Goal: Check status: Check status

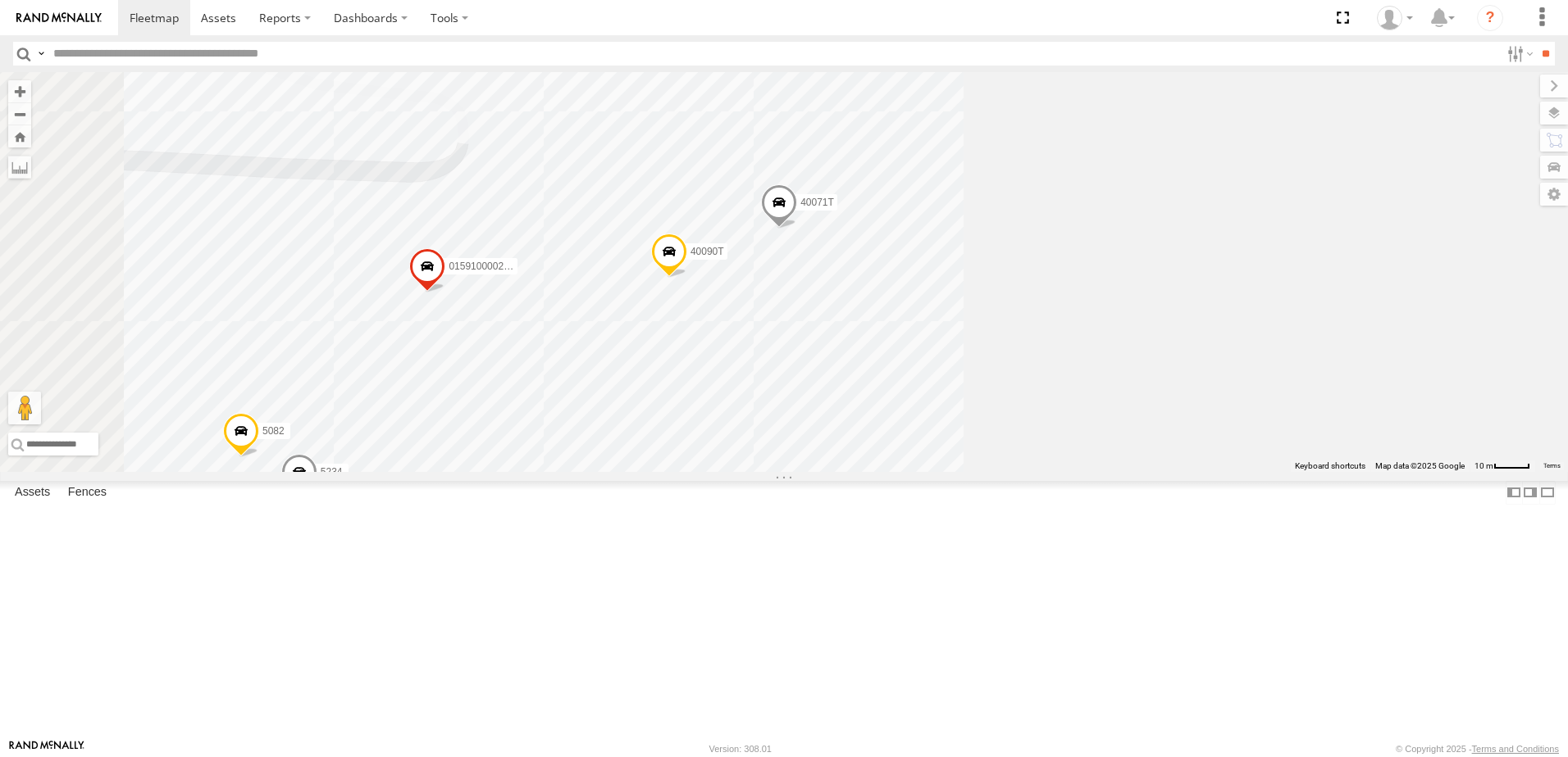
drag, startPoint x: 1123, startPoint y: 381, endPoint x: 1183, endPoint y: 377, distance: 60.1
click at [1184, 377] on div "015910001881005 40071T 5234 40090T 5082 015910000267768" at bounding box center [784, 272] width 1568 height 400
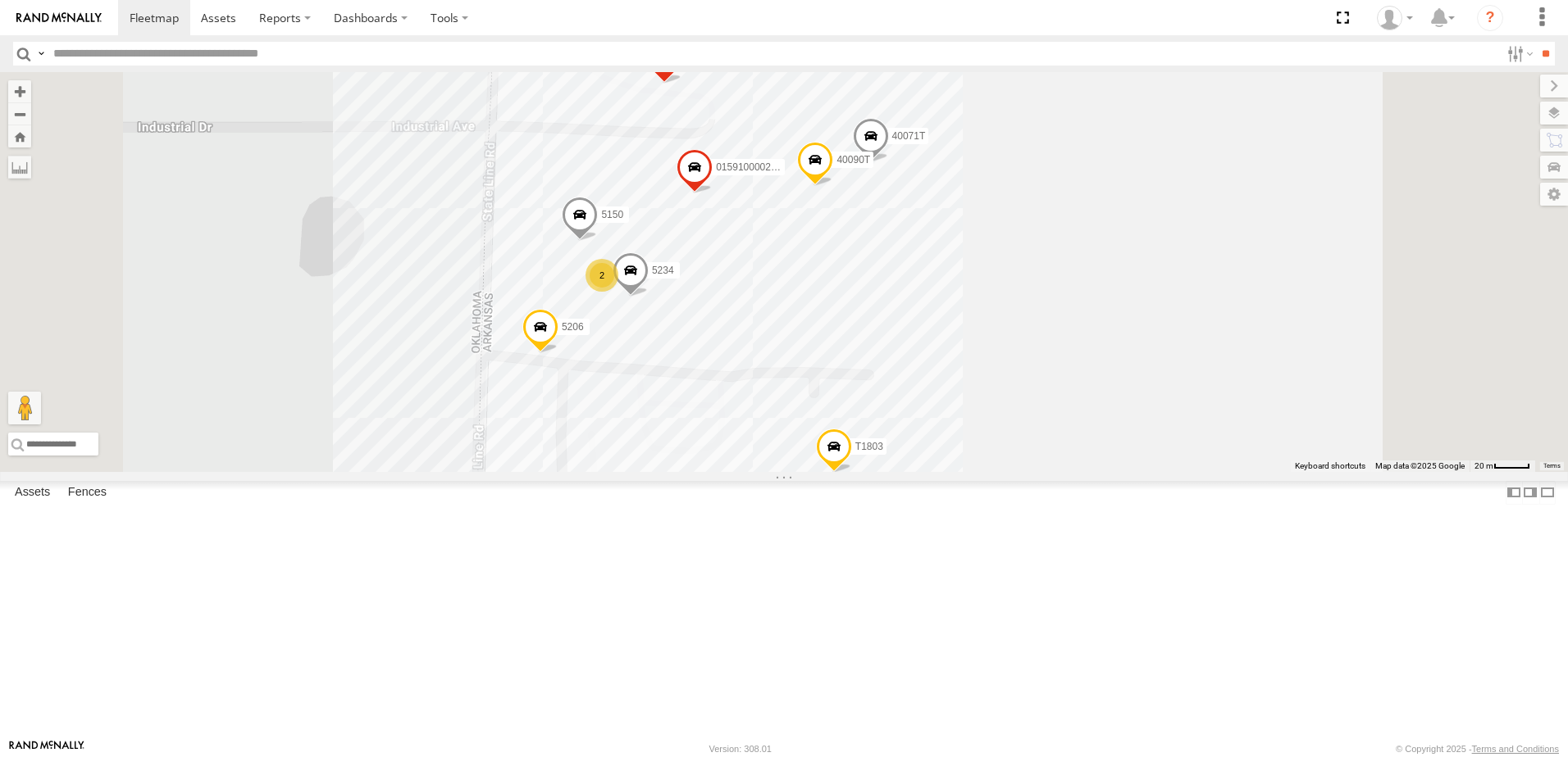
drag, startPoint x: 615, startPoint y: 391, endPoint x: 614, endPoint y: 361, distance: 30.0
click at [615, 363] on div "015910001881005 40071T 5234 40090T 015910000267768 5150 5206 T1803 2 37085T" at bounding box center [784, 272] width 1568 height 400
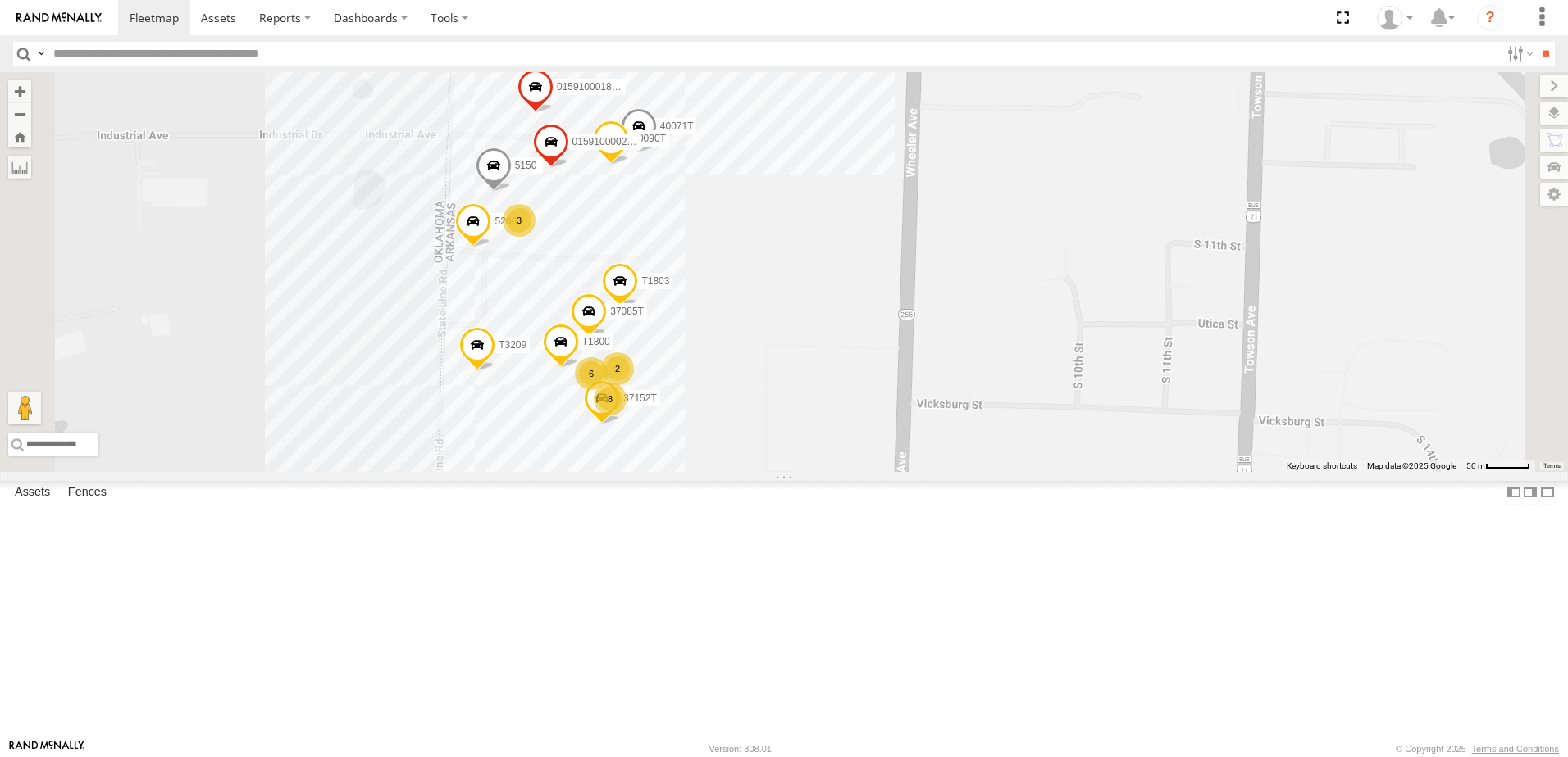
drag, startPoint x: 567, startPoint y: 467, endPoint x: 570, endPoint y: 438, distance: 29.2
click at [570, 438] on div "015910001881005 40071T 40090T 015910000267768 5150 5206 T1803 37085T T1800 T320…" at bounding box center [784, 272] width 1568 height 400
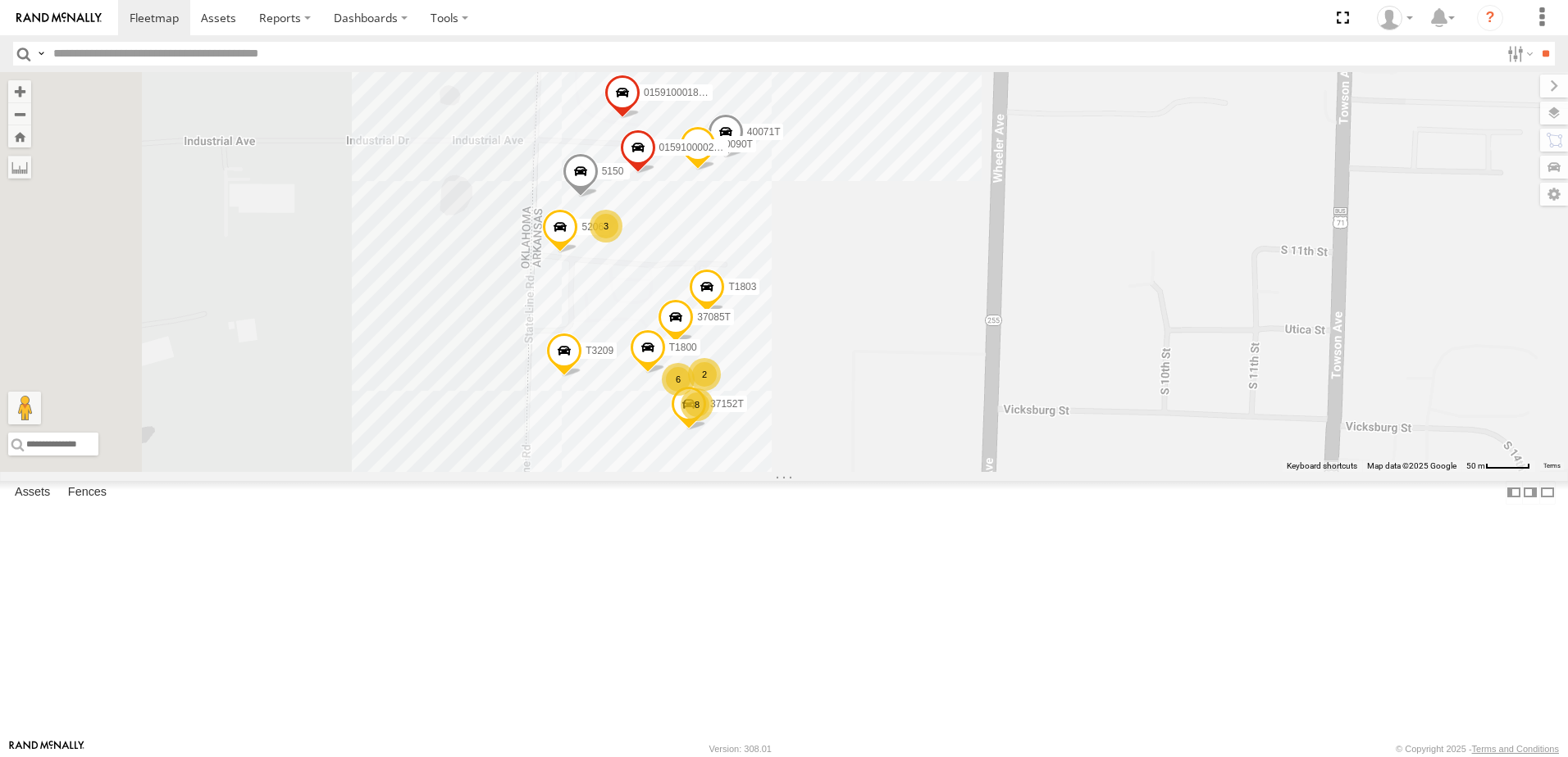
drag, startPoint x: 939, startPoint y: 504, endPoint x: 1047, endPoint y: 514, distance: 108.5
click at [1047, 472] on div "015910001881005 40071T 40090T 015910000267768 5150 5206 T1803 37085T T1800 T320…" at bounding box center [784, 272] width 1568 height 400
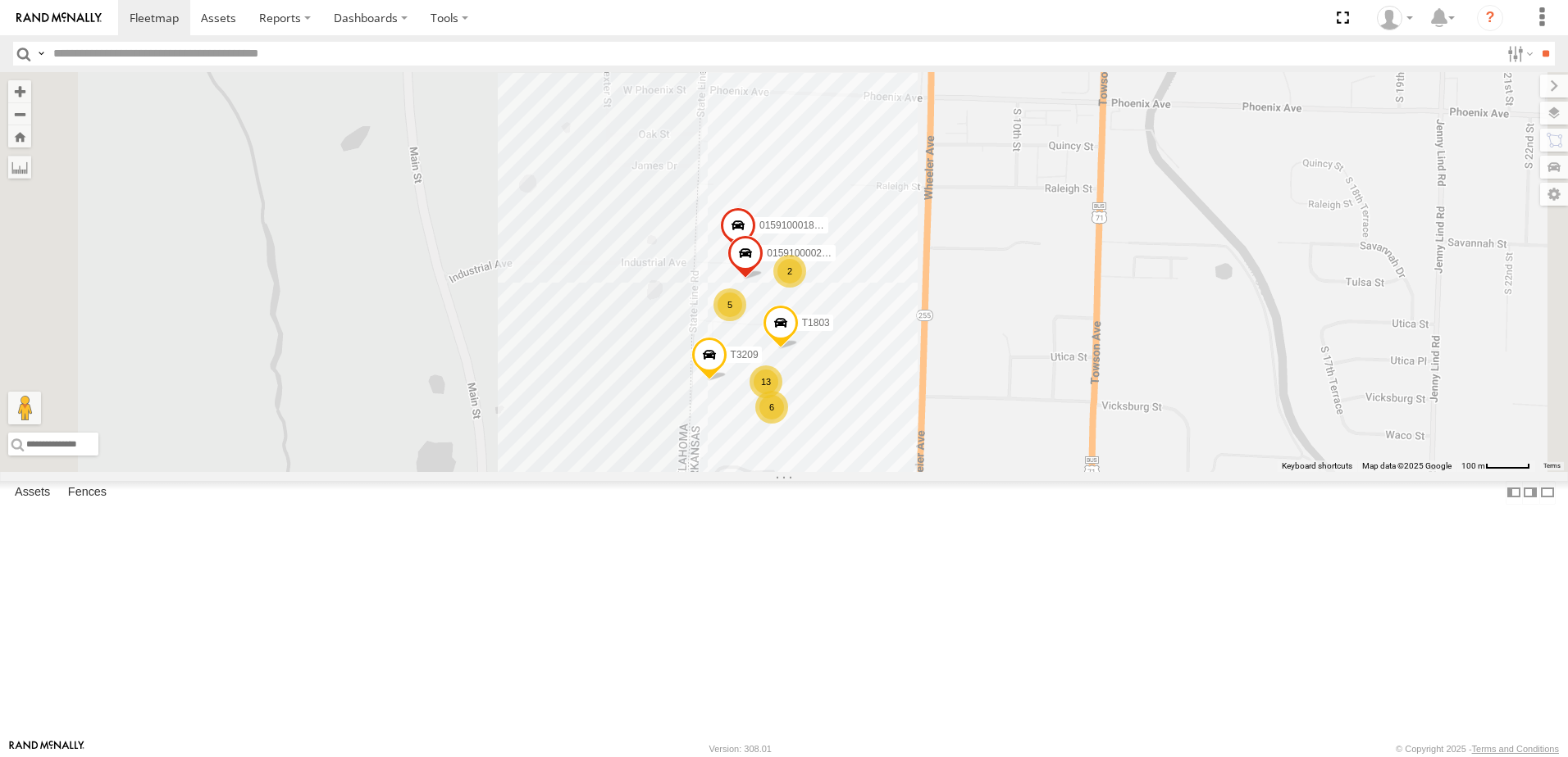
drag, startPoint x: 743, startPoint y: 474, endPoint x: 806, endPoint y: 481, distance: 63.4
click at [806, 472] on div "015910001881005 015910000267768 T1803 T3209 6 2 5 13" at bounding box center [784, 272] width 1568 height 400
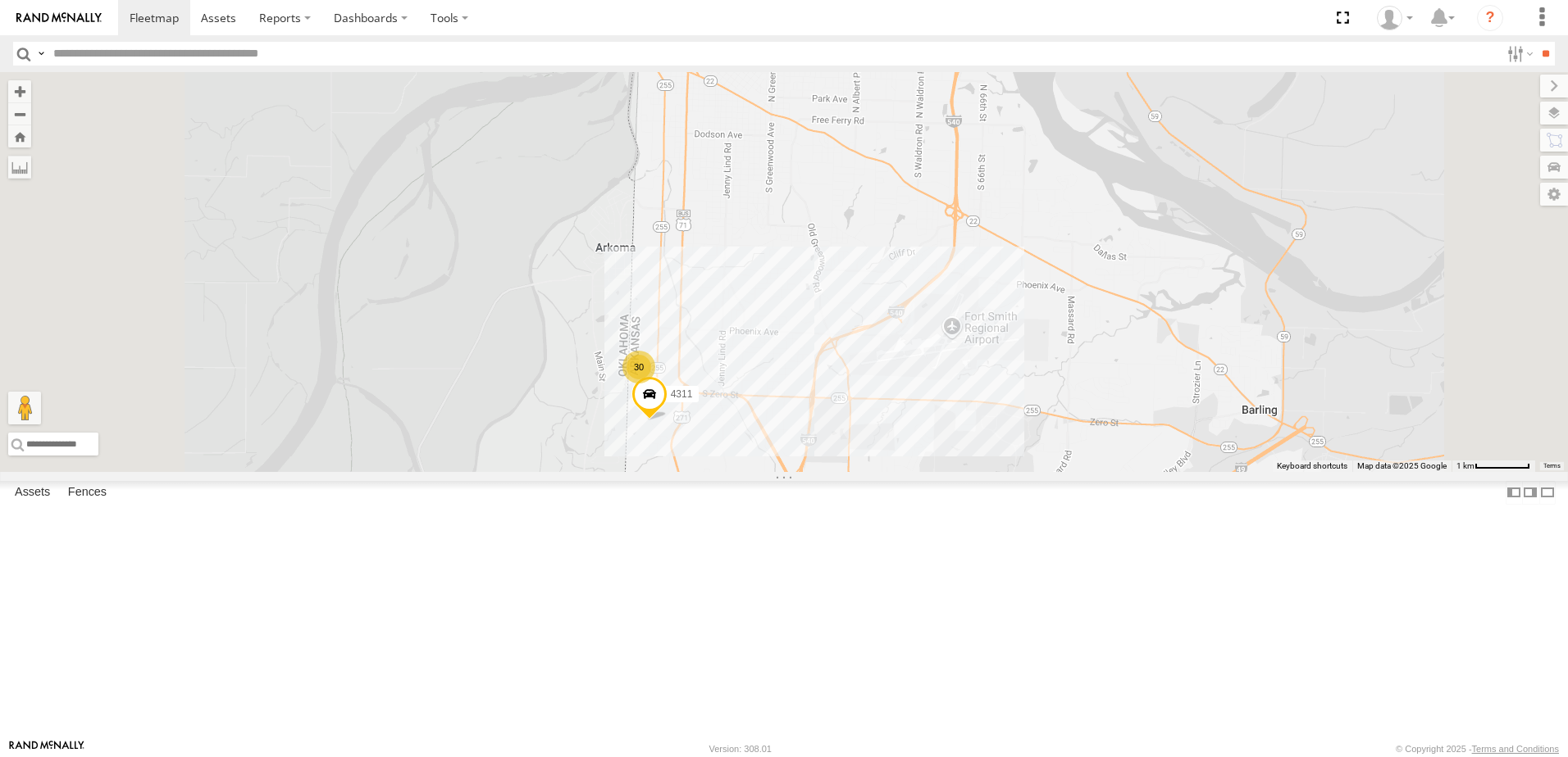
drag, startPoint x: 640, startPoint y: 494, endPoint x: 726, endPoint y: 494, distance: 86.0
click at [725, 472] on div "4311 30" at bounding box center [784, 272] width 1568 height 400
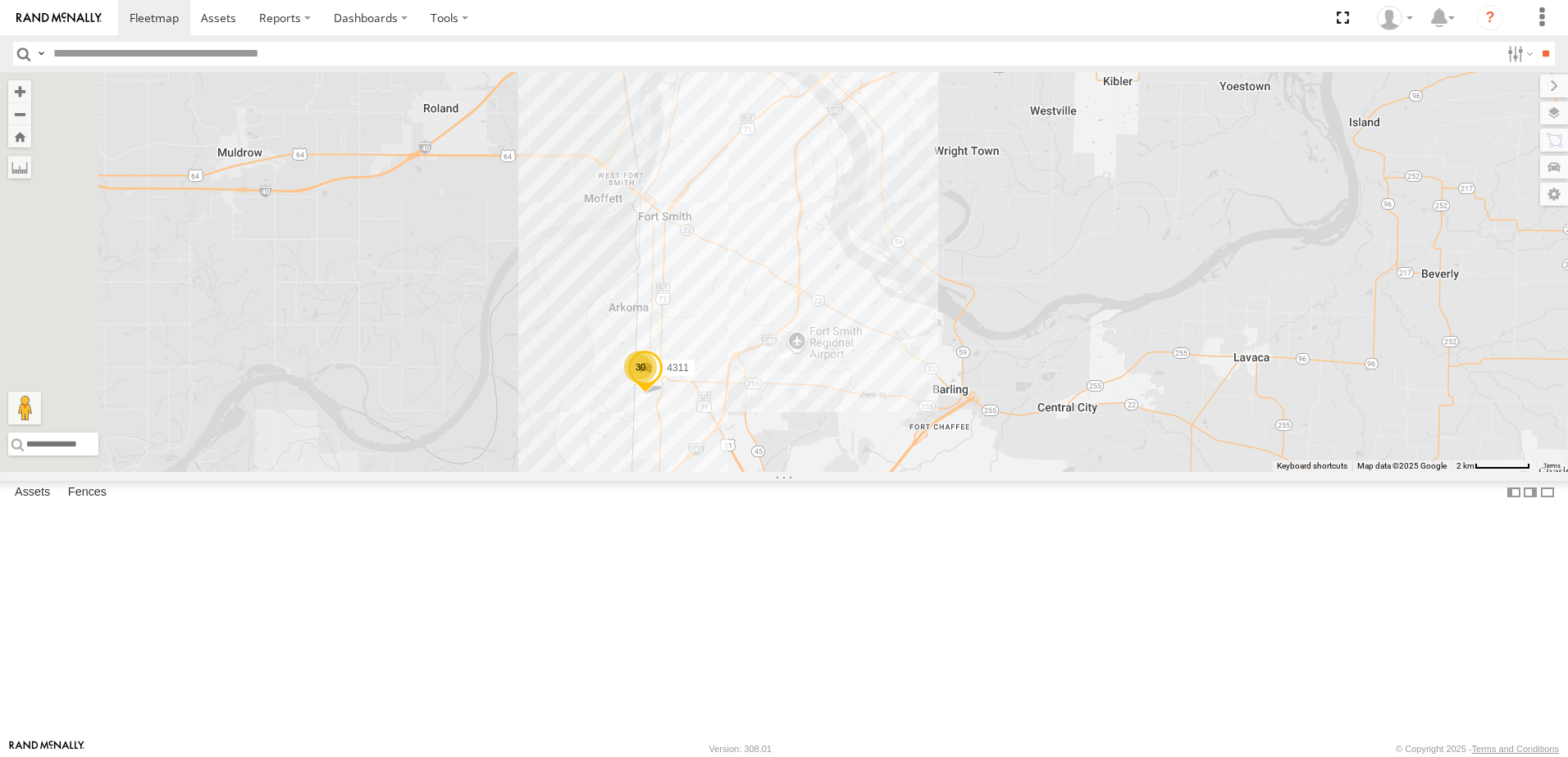
drag, startPoint x: 578, startPoint y: 443, endPoint x: 697, endPoint y: 457, distance: 119.8
click at [697, 457] on div "4311 30 2" at bounding box center [784, 272] width 1568 height 400
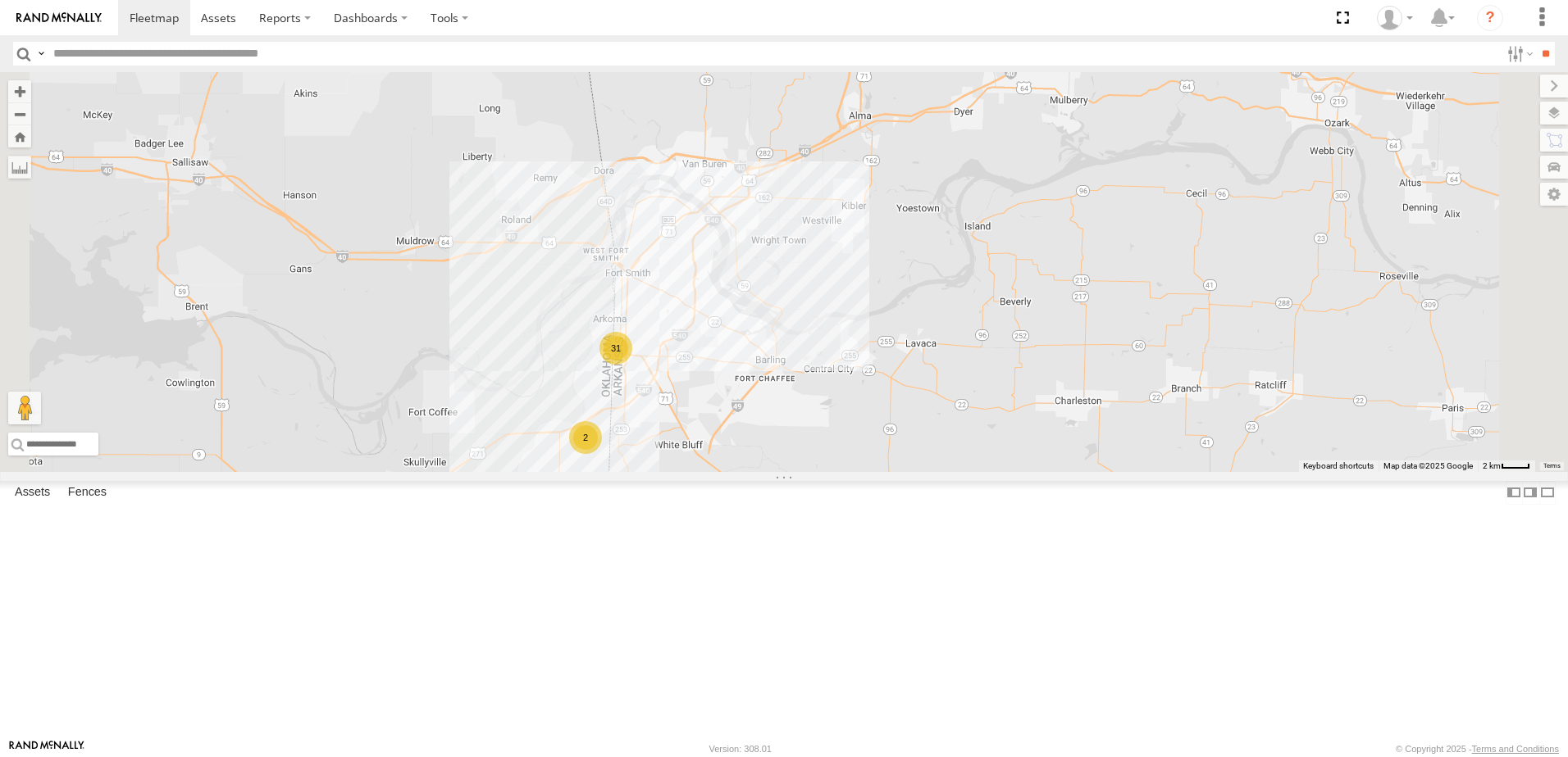
drag, startPoint x: 590, startPoint y: 445, endPoint x: 874, endPoint y: 455, distance: 284.2
click at [874, 455] on div "31 2" at bounding box center [784, 272] width 1568 height 400
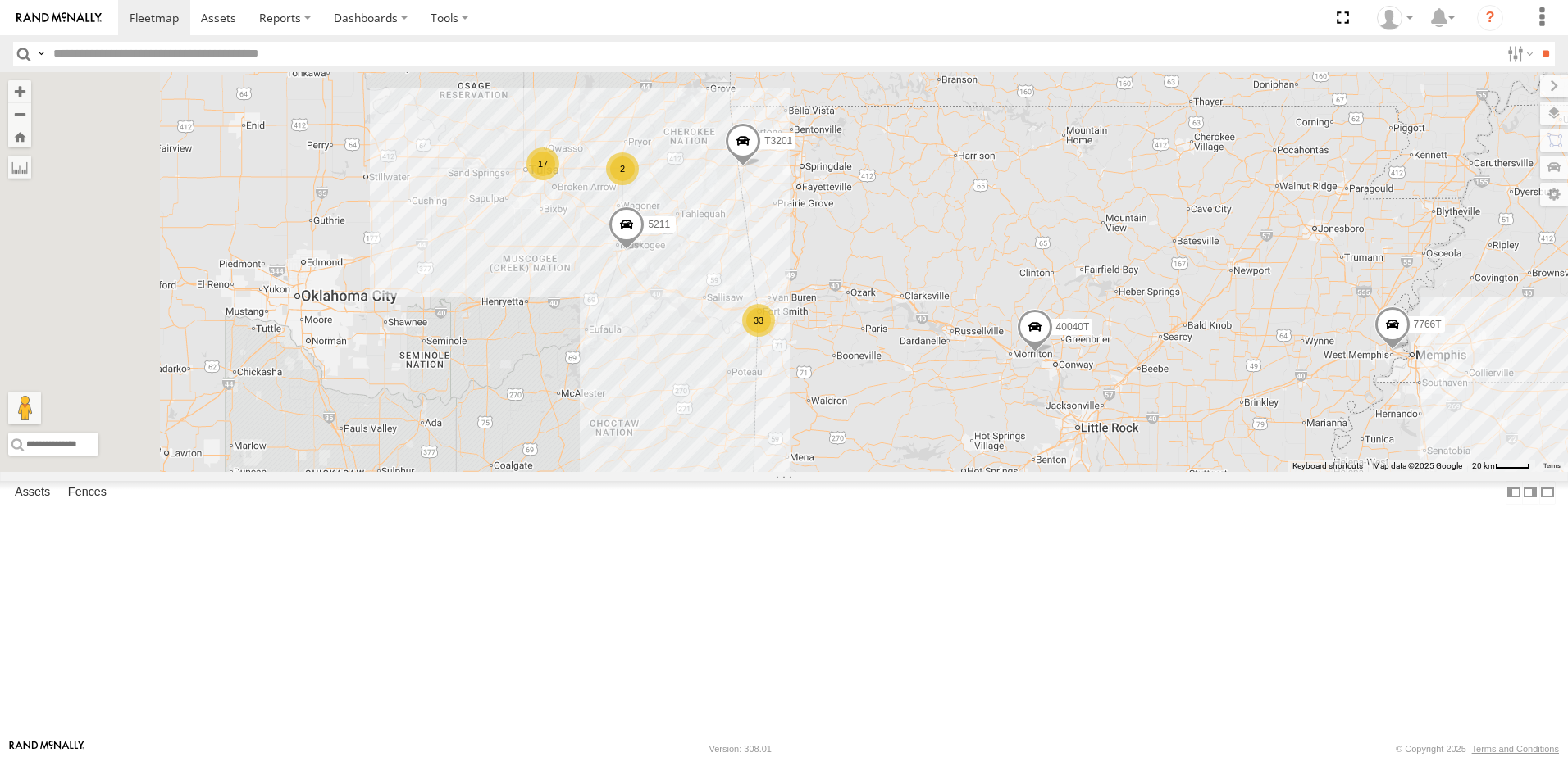
drag, startPoint x: 642, startPoint y: 458, endPoint x: 715, endPoint y: 446, distance: 74.0
click at [715, 448] on div "5211 40040T T3201 33 17 7766T 2" at bounding box center [784, 272] width 1568 height 400
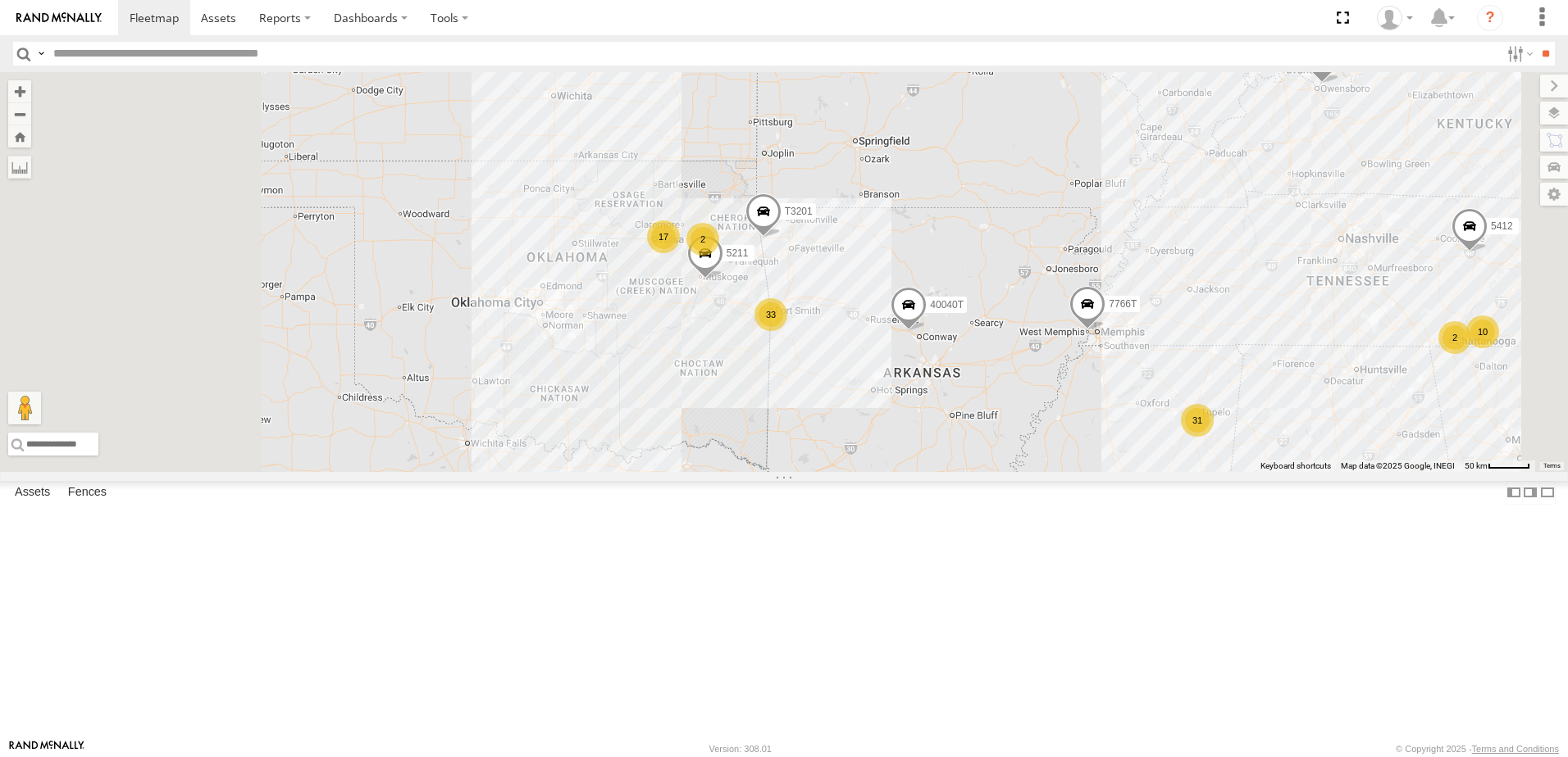
drag, startPoint x: 589, startPoint y: 441, endPoint x: 766, endPoint y: 443, distance: 177.0
click at [766, 443] on div "5211 40040T T3201 7766T 33 31 17 5412 10 2 2 2 2 5381-Sold" at bounding box center [784, 272] width 1568 height 400
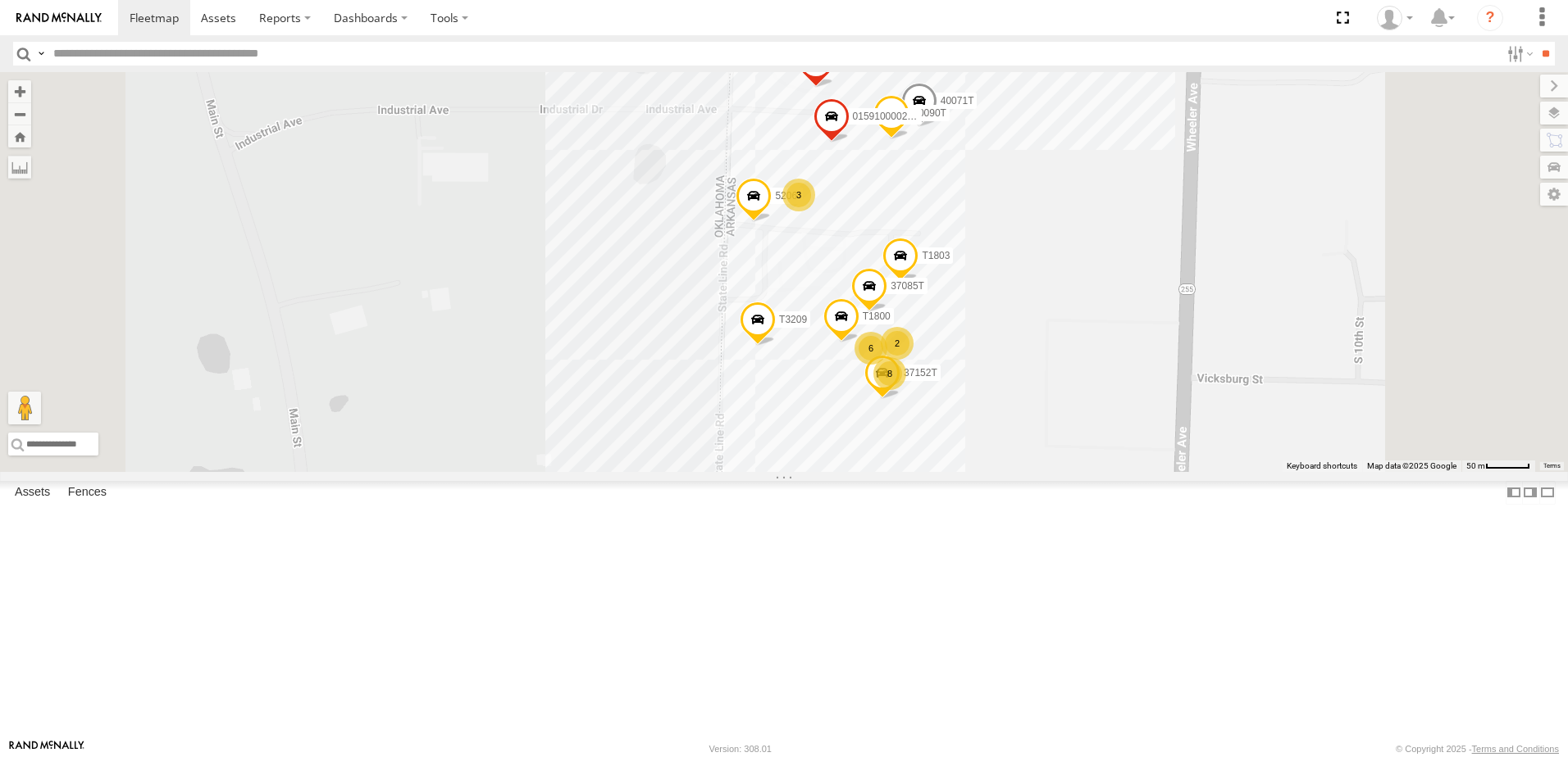
drag, startPoint x: 799, startPoint y: 422, endPoint x: 774, endPoint y: 452, distance: 39.1
click at [774, 452] on div "5211 40040T T3201 7766T 5412 5381-Sold 4311 5150 37152T 8 015910001881005 40071…" at bounding box center [784, 272] width 1568 height 400
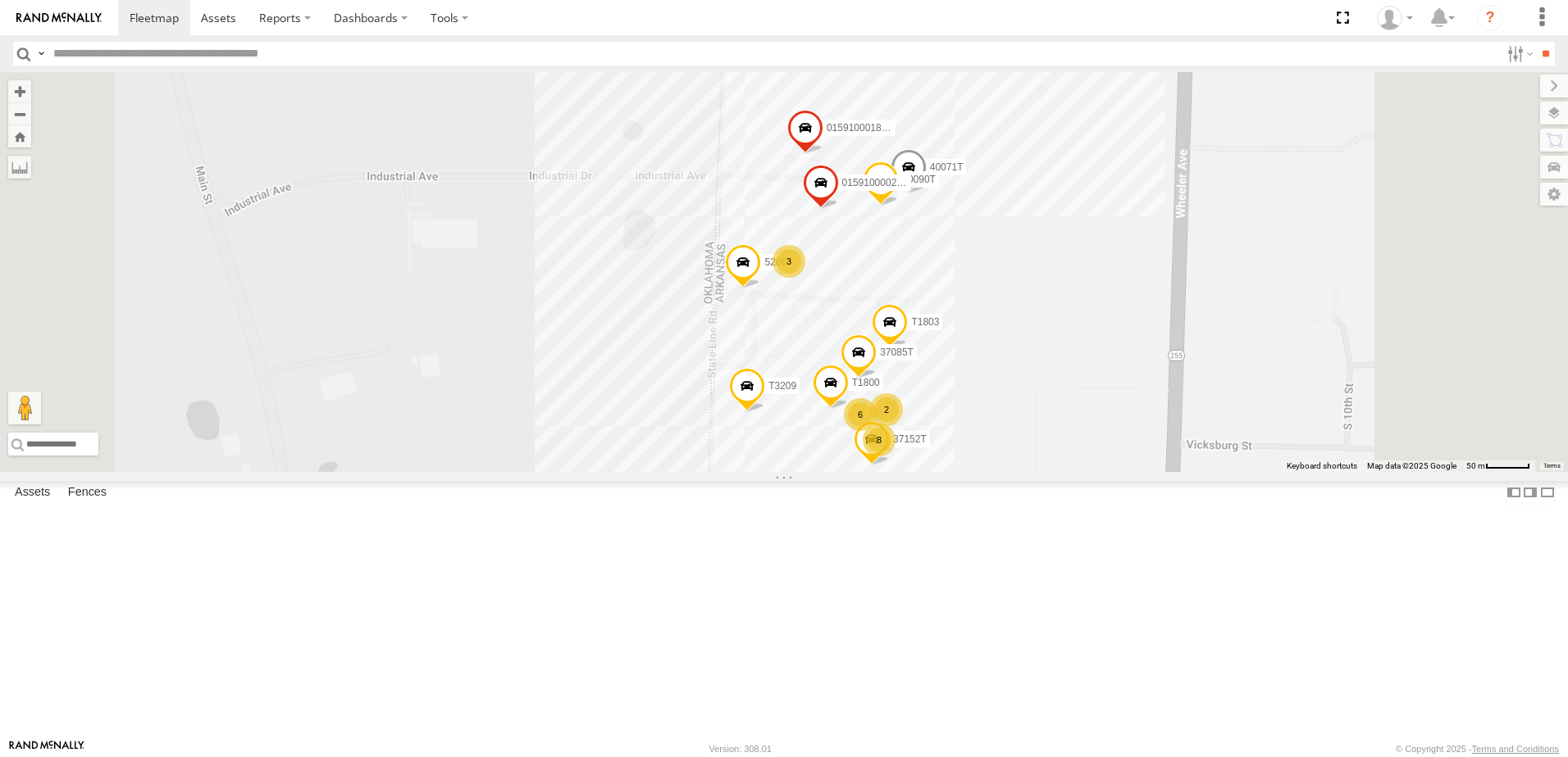
drag, startPoint x: 1249, startPoint y: 439, endPoint x: 1225, endPoint y: 488, distance: 54.6
click at [1225, 472] on div "5211 40040T T3201 7766T 5412 5381-Sold 4311 5150 37152T 8 015910001881005 40071…" at bounding box center [784, 272] width 1568 height 400
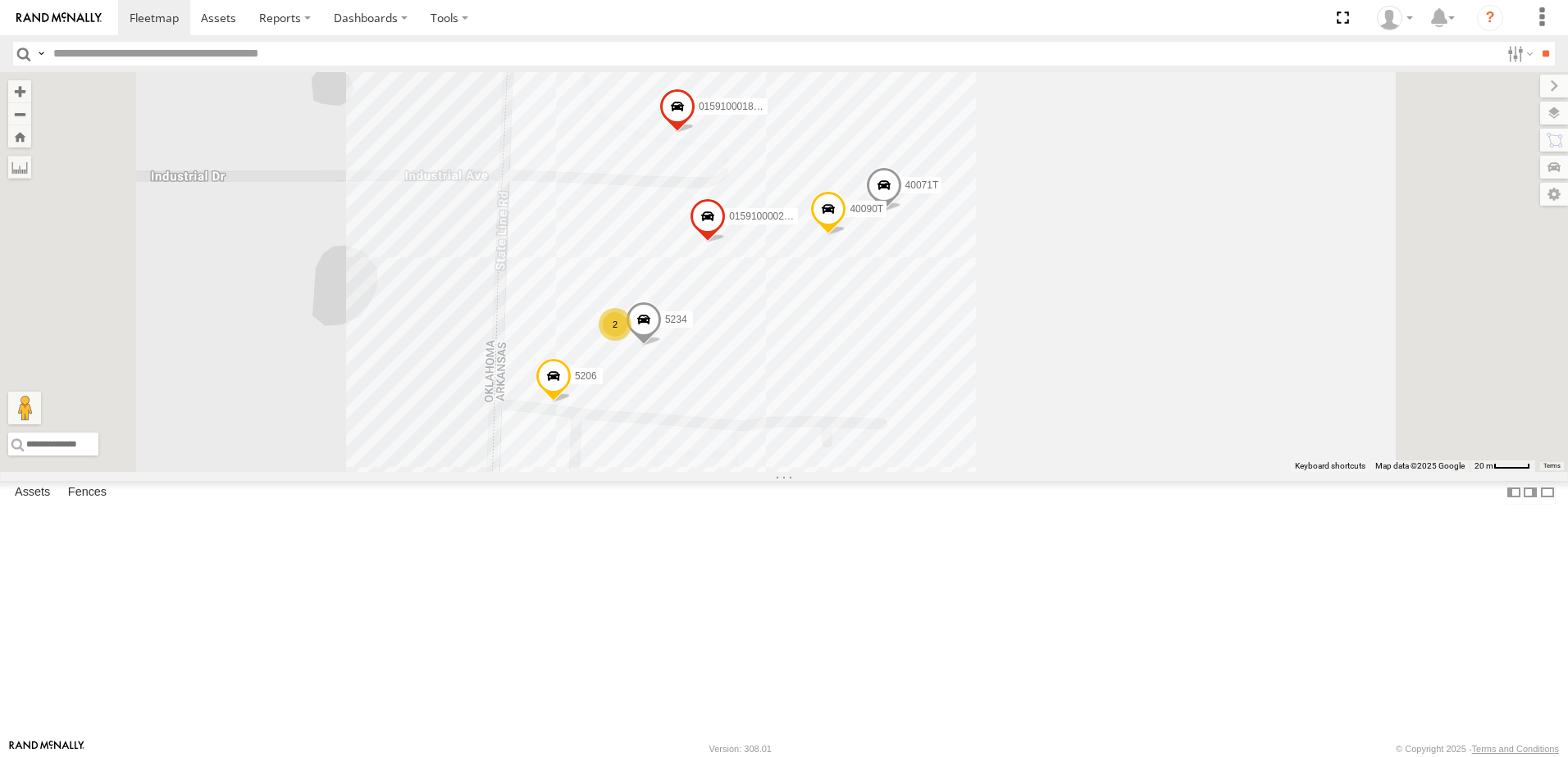
drag, startPoint x: 1346, startPoint y: 514, endPoint x: 1268, endPoint y: 394, distance: 143.1
click at [1273, 392] on div "015910001881005 40071T 5234 5206 40090T T1803 015910000267768 37085T 2" at bounding box center [784, 272] width 1568 height 400
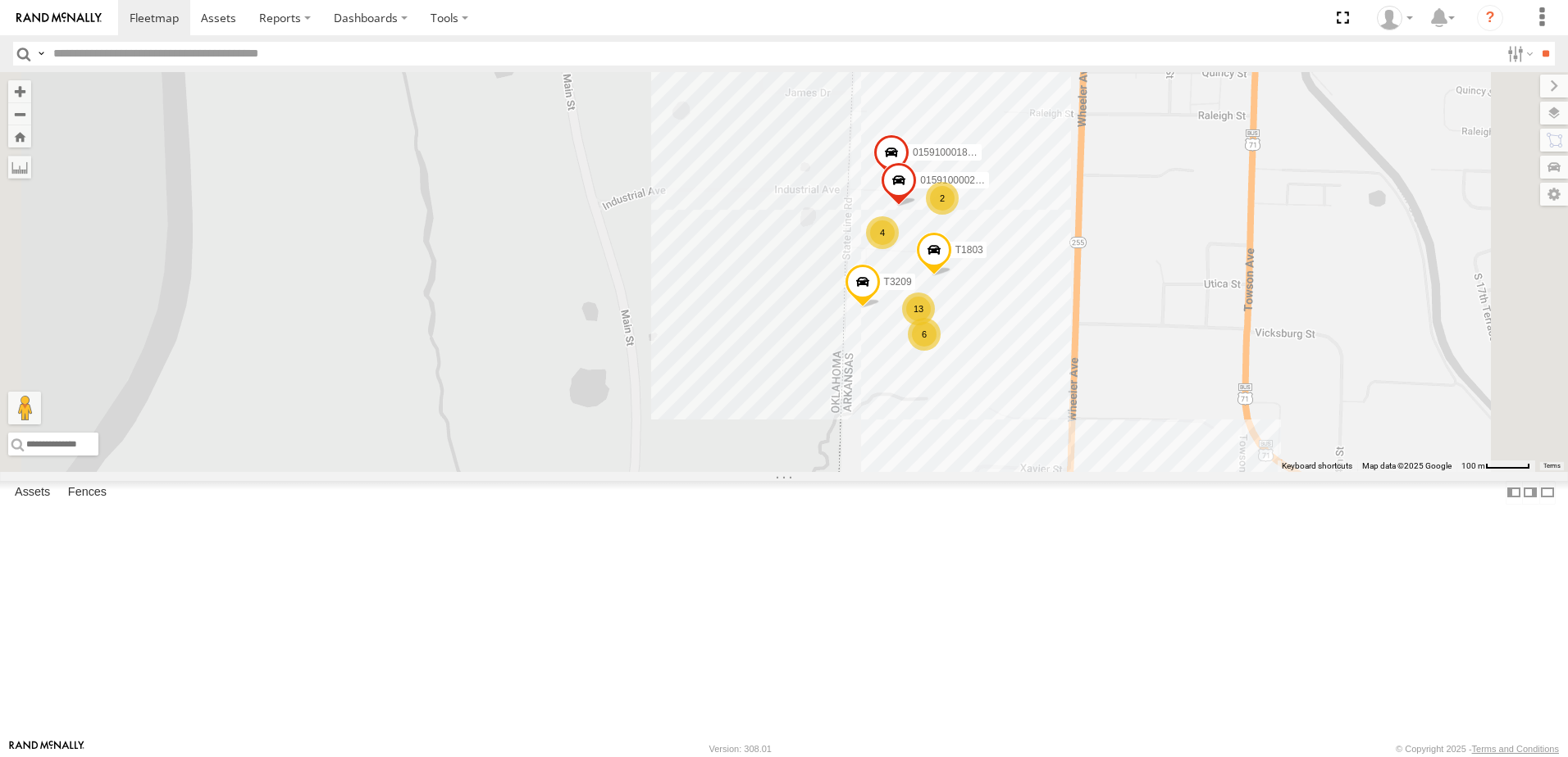
drag, startPoint x: 1146, startPoint y: 560, endPoint x: 1112, endPoint y: 554, distance: 34.5
click at [1112, 472] on div "015910001881005 T1803 015910000267768 T3209 6 2 4 13" at bounding box center [784, 272] width 1568 height 400
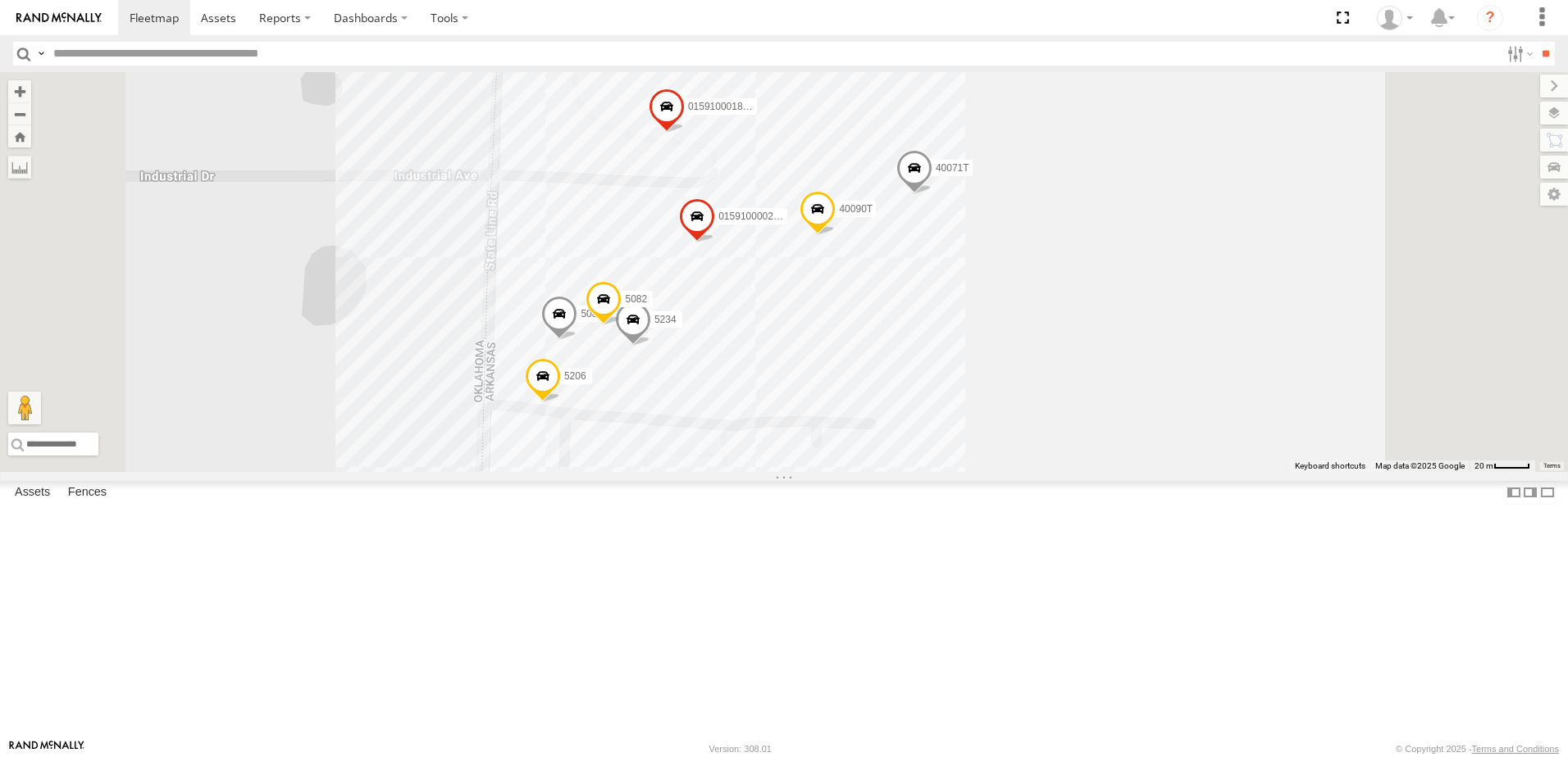
drag, startPoint x: 1243, startPoint y: 344, endPoint x: 1217, endPoint y: 434, distance: 93.7
click at [1217, 434] on div "015910001881005 T1803 015910000267768 T3209 37152T 40071T 5206 40090T T1800 508…" at bounding box center [784, 272] width 1568 height 400
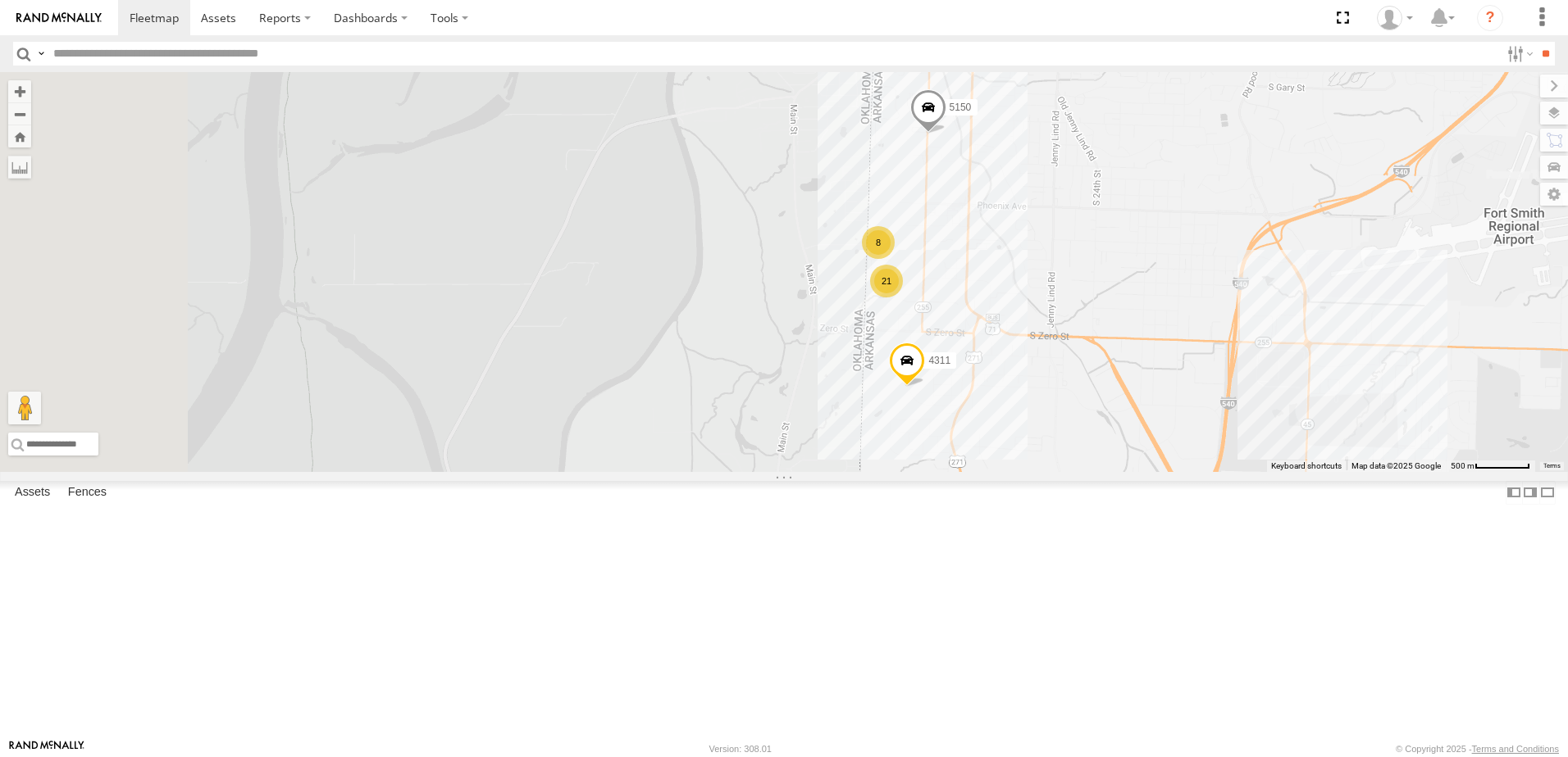
drag, startPoint x: 597, startPoint y: 410, endPoint x: 756, endPoint y: 396, distance: 159.6
click at [760, 396] on div "4311 5150 21 8" at bounding box center [784, 272] width 1568 height 400
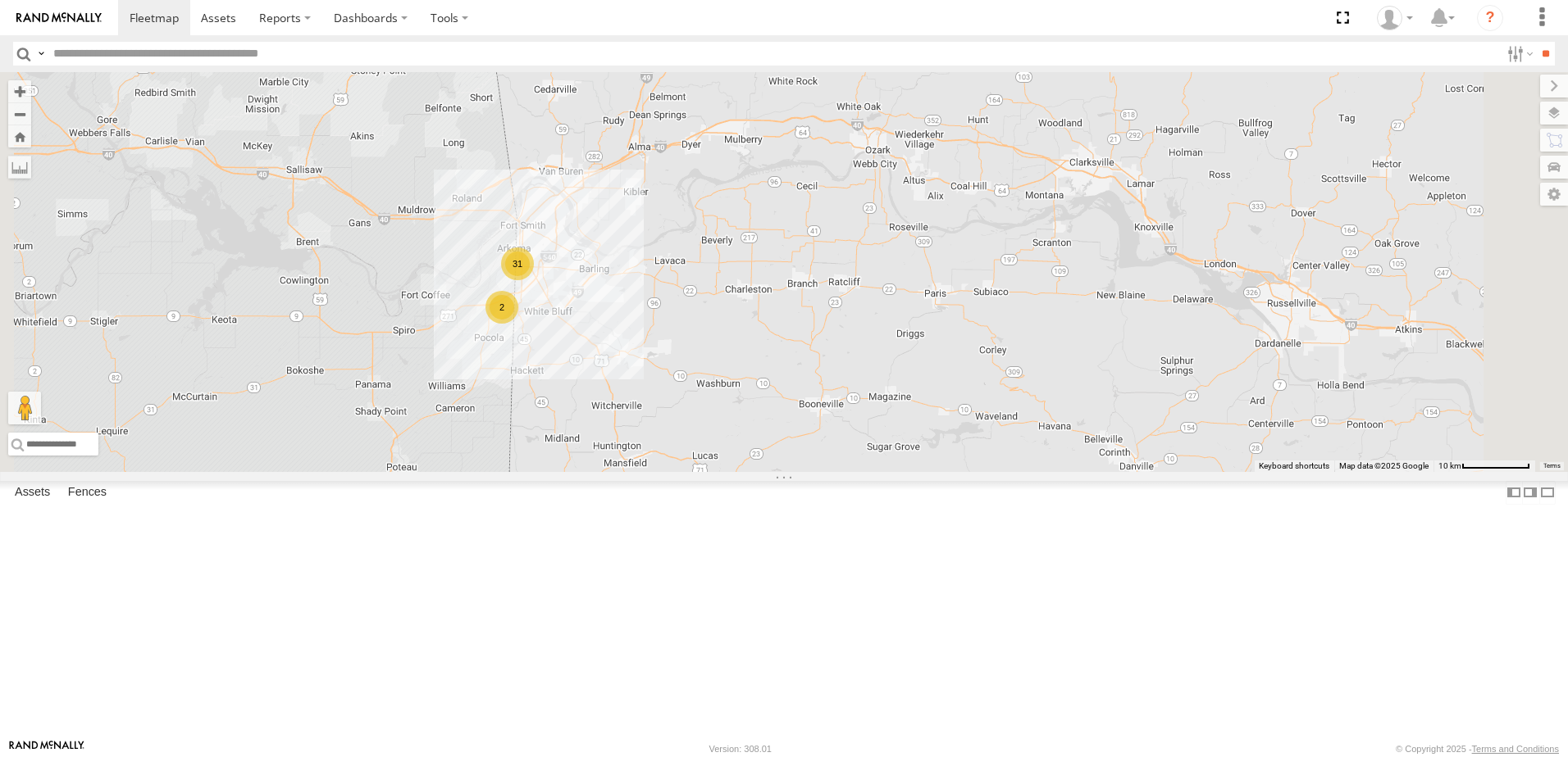
drag, startPoint x: 906, startPoint y: 435, endPoint x: 906, endPoint y: 412, distance: 23.0
click at [908, 414] on div "31 2" at bounding box center [784, 272] width 1568 height 400
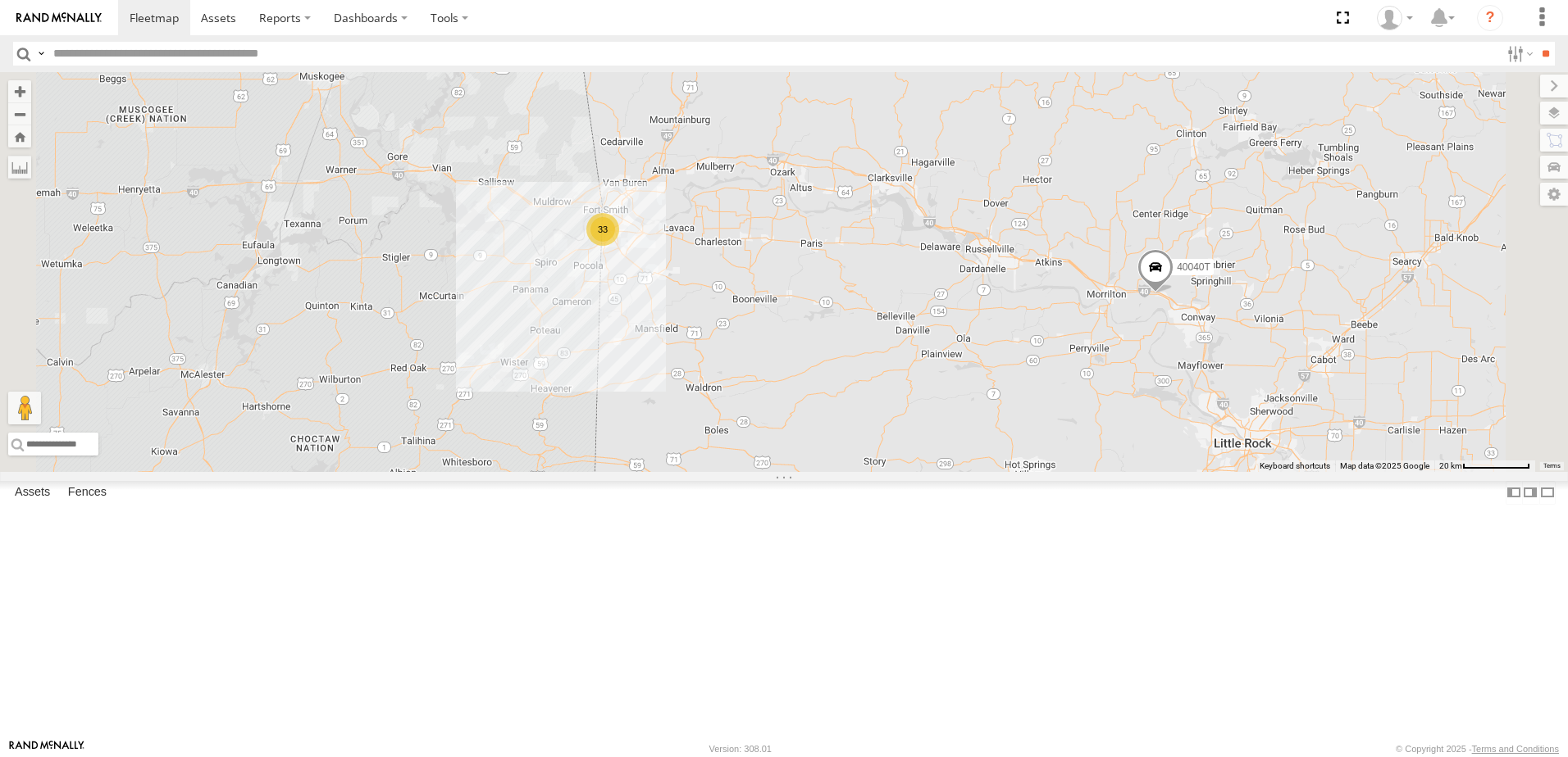
drag, startPoint x: 691, startPoint y: 474, endPoint x: 633, endPoint y: 429, distance: 73.4
click at [633, 429] on div "33 5211 40040T 2" at bounding box center [784, 272] width 1568 height 400
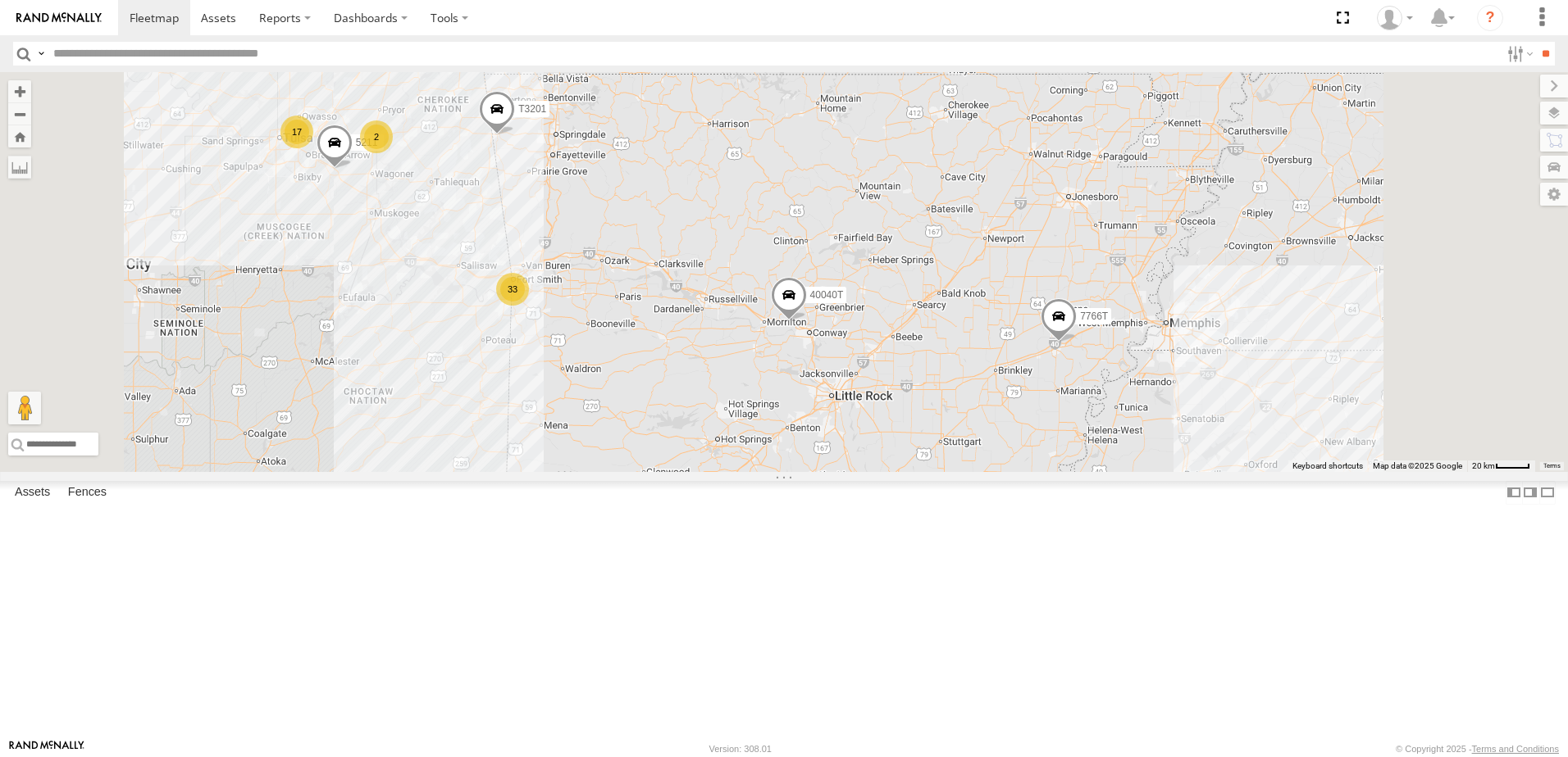
drag, startPoint x: 829, startPoint y: 462, endPoint x: 824, endPoint y: 470, distance: 9.4
click at [824, 470] on div "5211 40040T T3201 33 17 7766T 2" at bounding box center [784, 272] width 1568 height 400
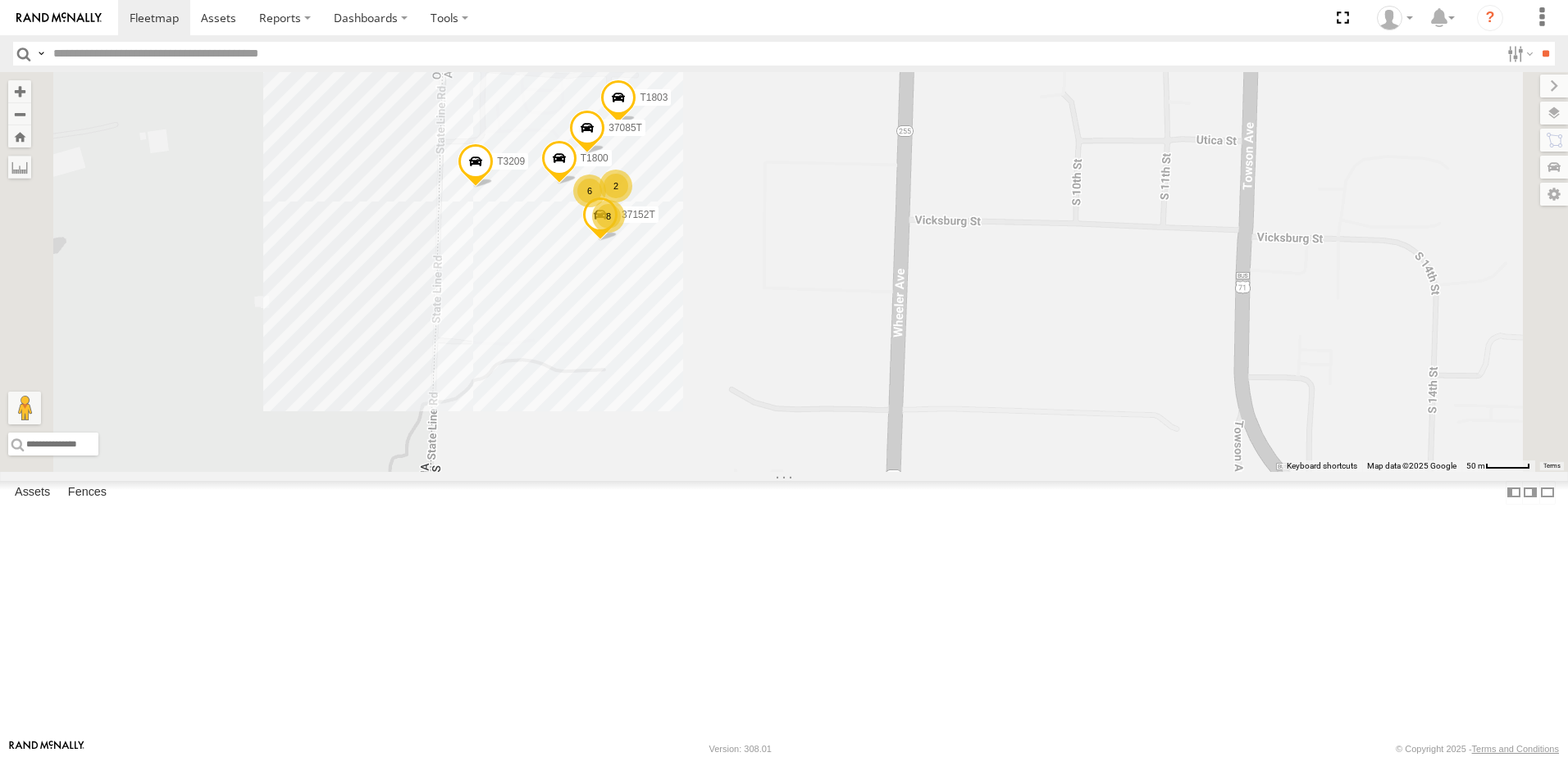
drag, startPoint x: 635, startPoint y: 577, endPoint x: 632, endPoint y: 589, distance: 12.4
click at [632, 472] on div "5211 40040T T3201 7766T 4311 5150 T3209 015910001881005 T1803 015910000267768 3…" at bounding box center [784, 272] width 1568 height 400
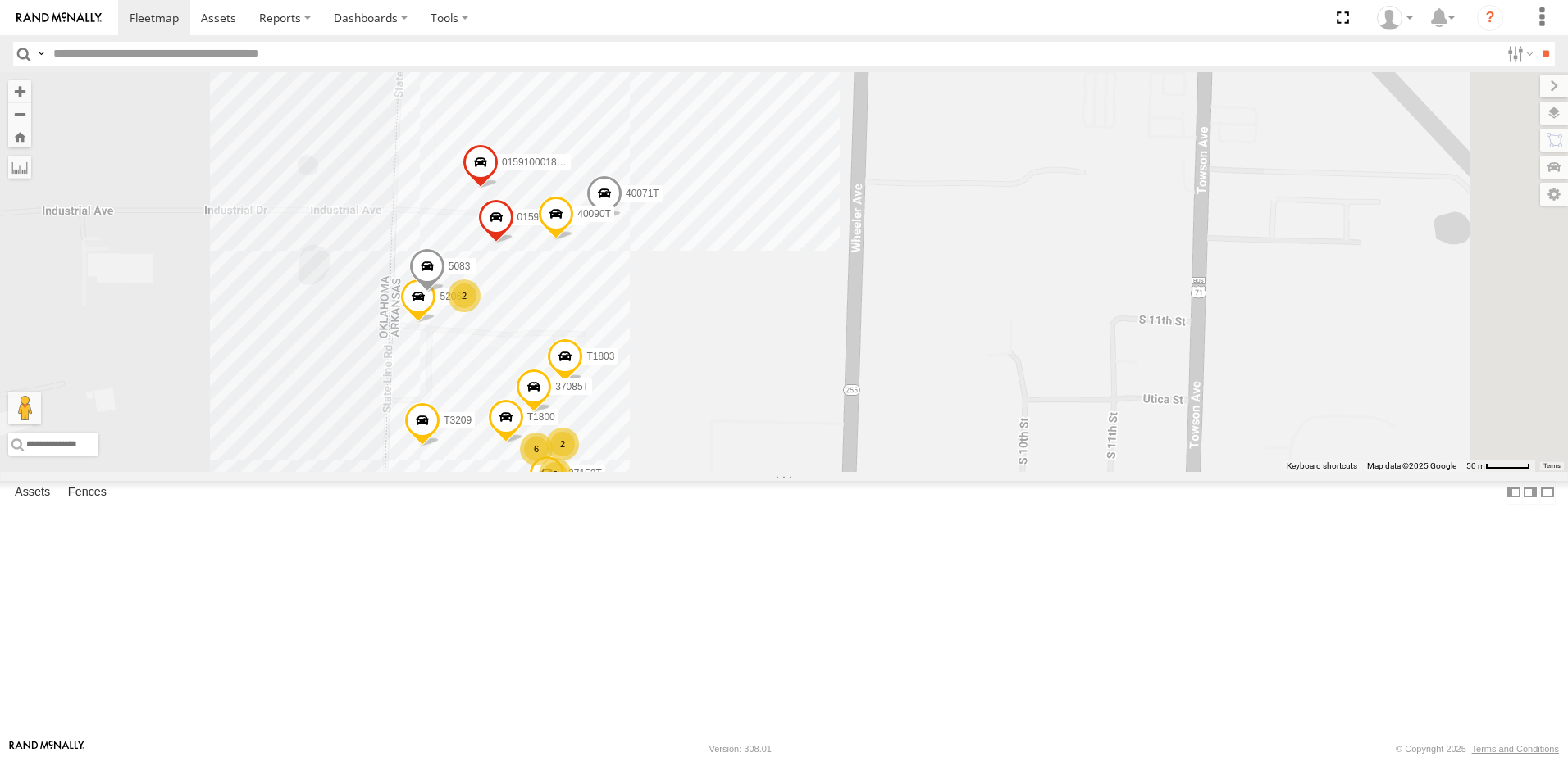
drag, startPoint x: 883, startPoint y: 462, endPoint x: 880, endPoint y: 476, distance: 14.3
click at [880, 472] on div "5211 40040T T3201 7766T 4311 5150 T3209 015910001881005 T1803 015910000267768 3…" at bounding box center [784, 272] width 1568 height 400
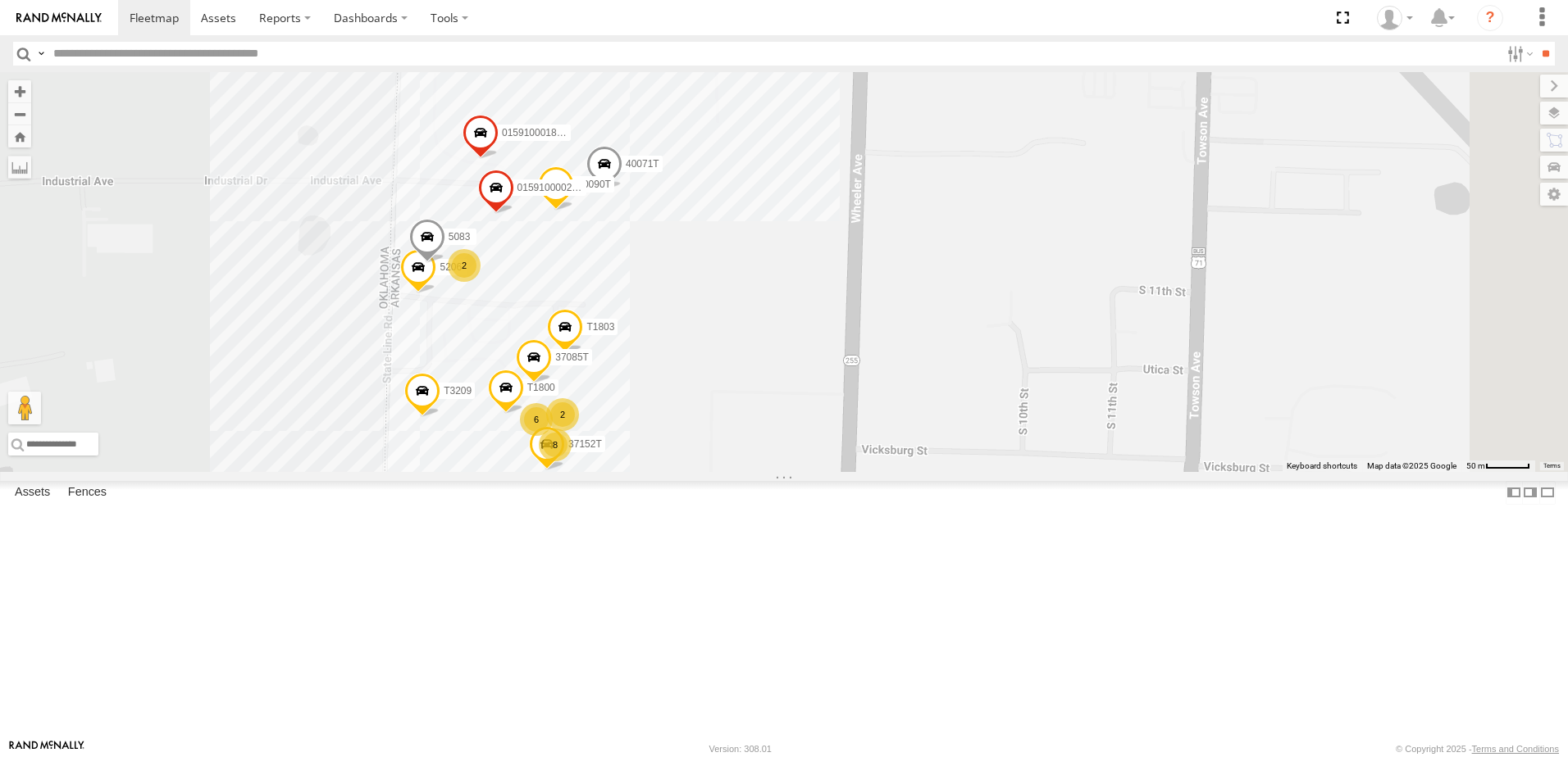
drag, startPoint x: 900, startPoint y: 452, endPoint x: 909, endPoint y: 396, distance: 56.7
click at [909, 396] on div "37152T 8 015910001881005 40071T 2 6 5206 40090T T1803 T1800 2 5083 015910000267…" at bounding box center [784, 272] width 1568 height 400
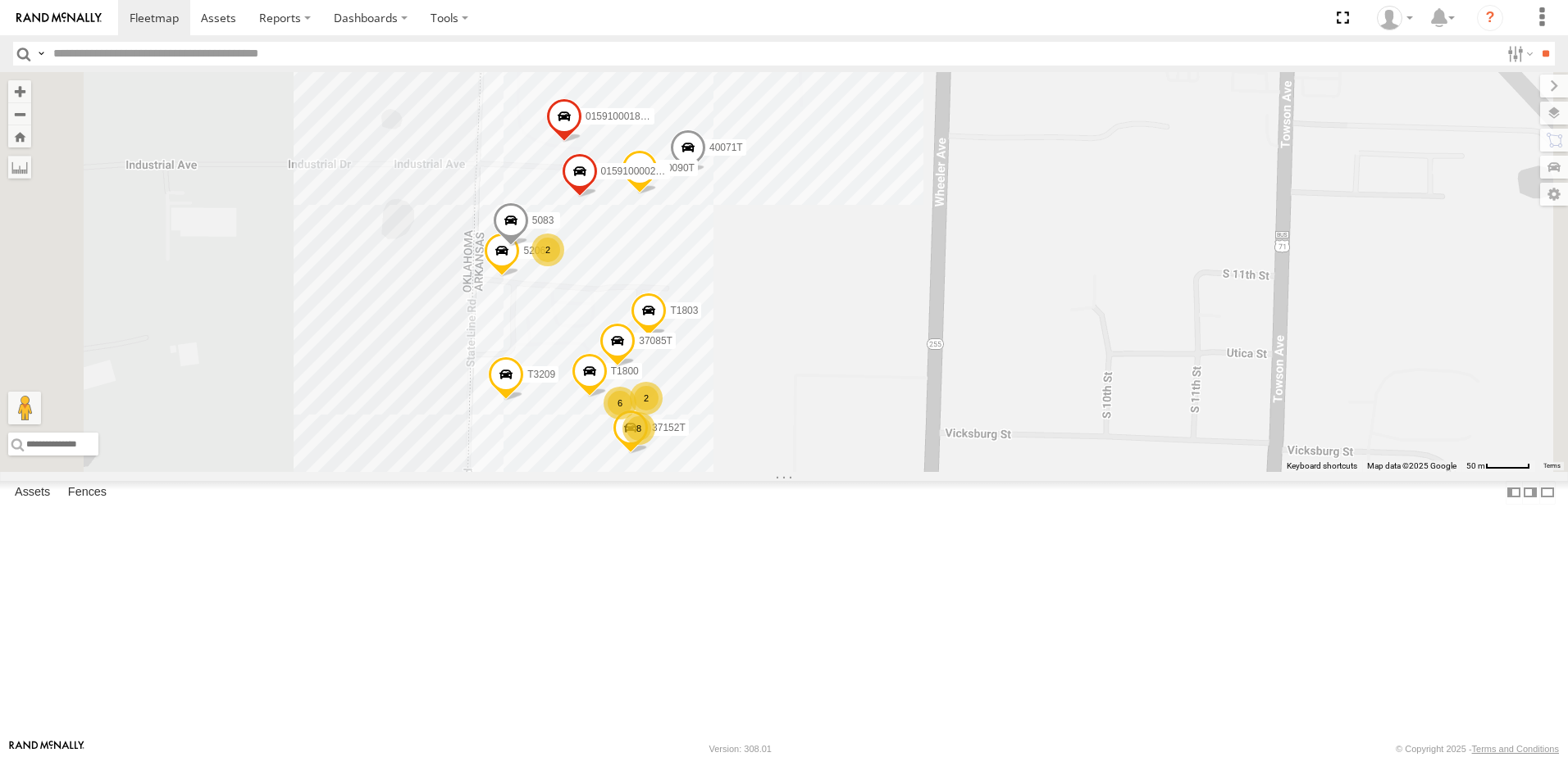
drag, startPoint x: 479, startPoint y: 496, endPoint x: 560, endPoint y: 500, distance: 81.1
click at [560, 472] on div "37152T 8 015910001881005 40071T 2 6 5206 40090T T1803 T1800 2 5083 015910000267…" at bounding box center [784, 272] width 1568 height 400
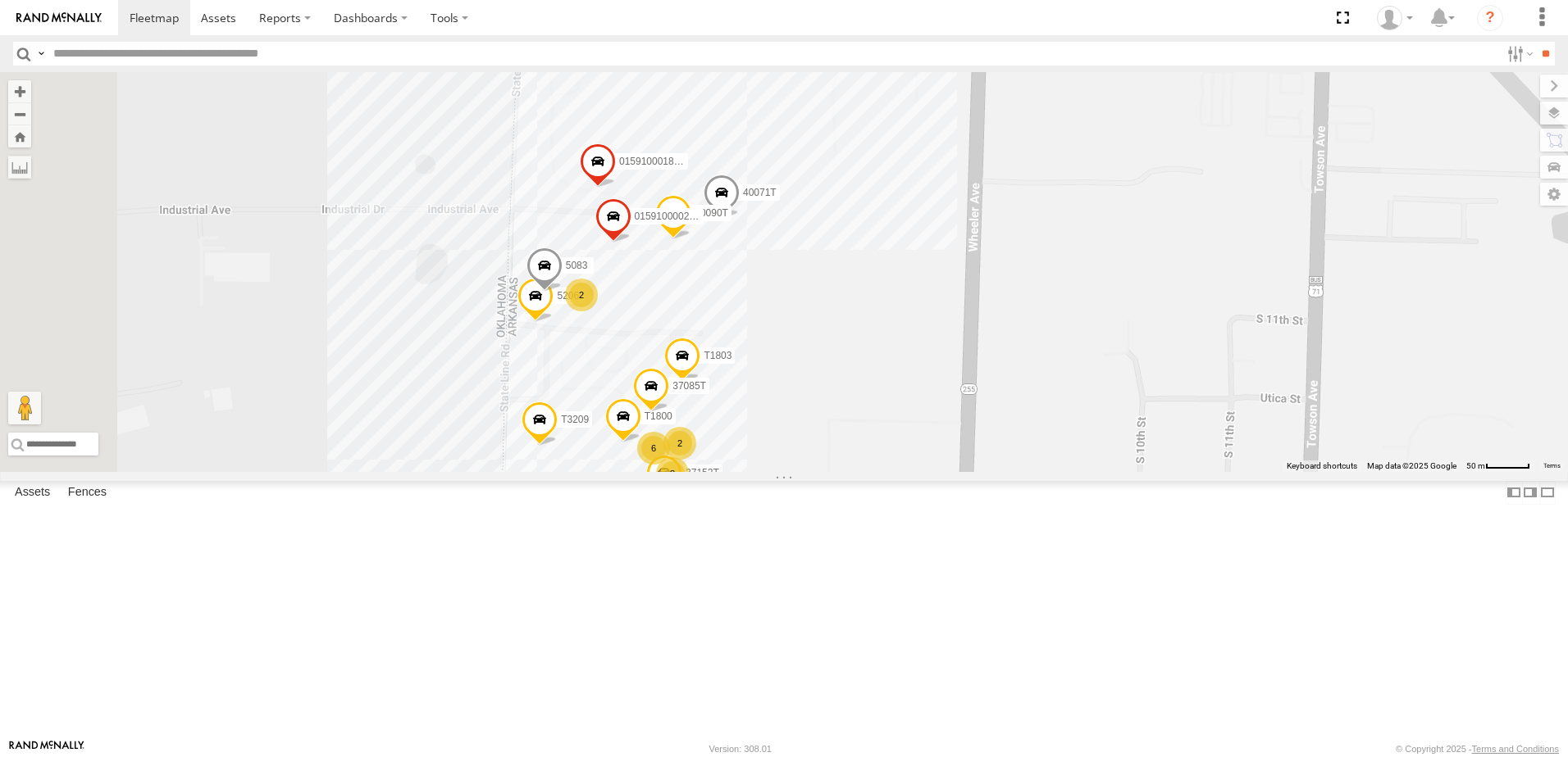
click at [620, 472] on div "37152T 8 015910001881005 40071T 2 6 5206 40090T T1803 T1800 2 5083 015910000267…" at bounding box center [784, 272] width 1568 height 400
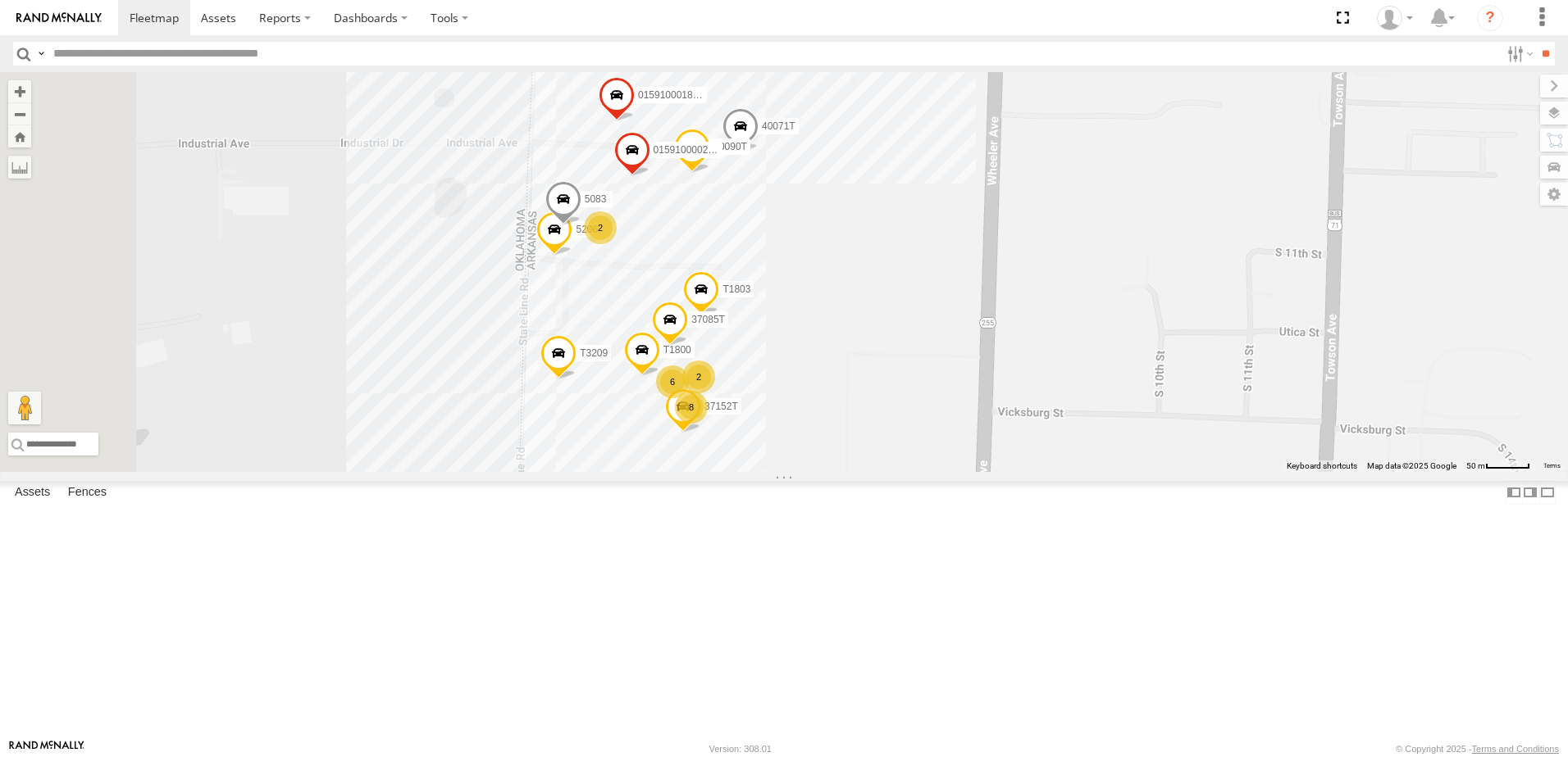
drag, startPoint x: 1025, startPoint y: 496, endPoint x: 1035, endPoint y: 446, distance: 51.0
click at [1036, 448] on div "37152T 8 015910001881005 40071T 2 6 5206 40090T T1803 T1800 2 5083 015910000267…" at bounding box center [784, 272] width 1568 height 400
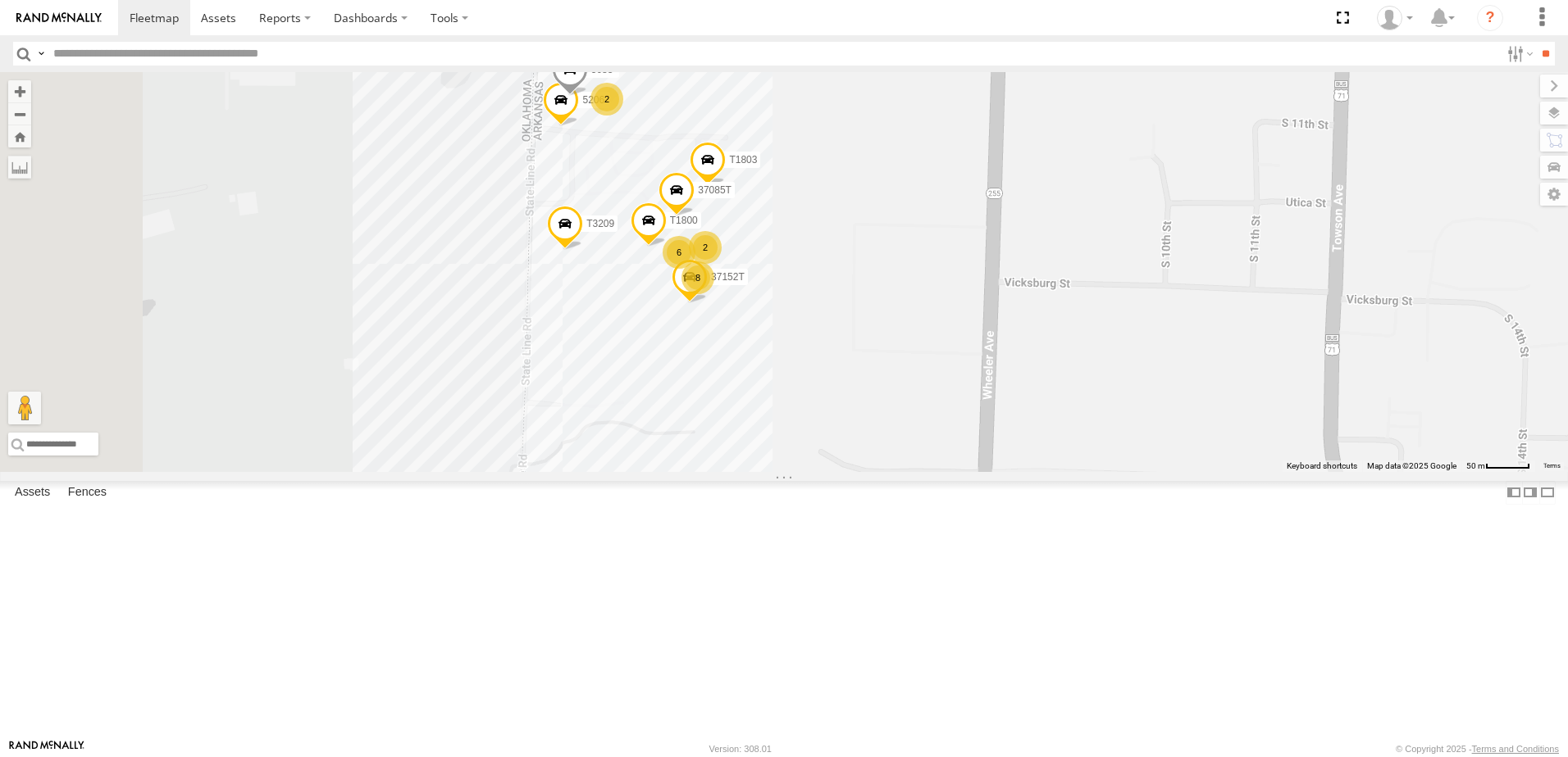
drag, startPoint x: 1017, startPoint y: 579, endPoint x: 1019, endPoint y: 472, distance: 107.0
click at [1017, 472] on div "37152T 8 015910001881005 40071T 2 6 5206 40090T T1803 T1800 2 5083 015910000267…" at bounding box center [784, 272] width 1568 height 400
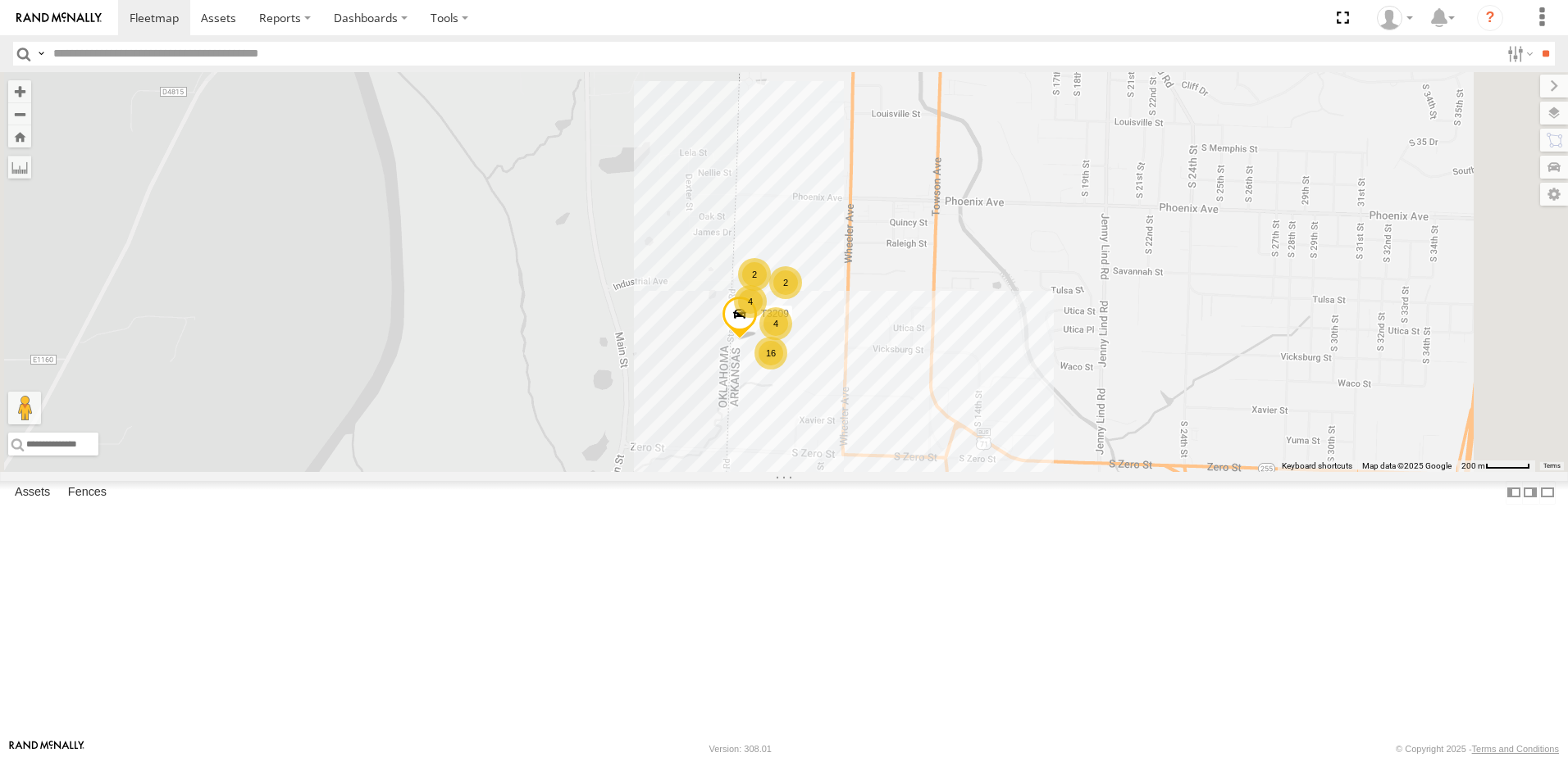
drag, startPoint x: 856, startPoint y: 573, endPoint x: 845, endPoint y: 547, distance: 28.2
click at [845, 472] on div "T3209 16 2 2 4 4 4311" at bounding box center [784, 272] width 1568 height 400
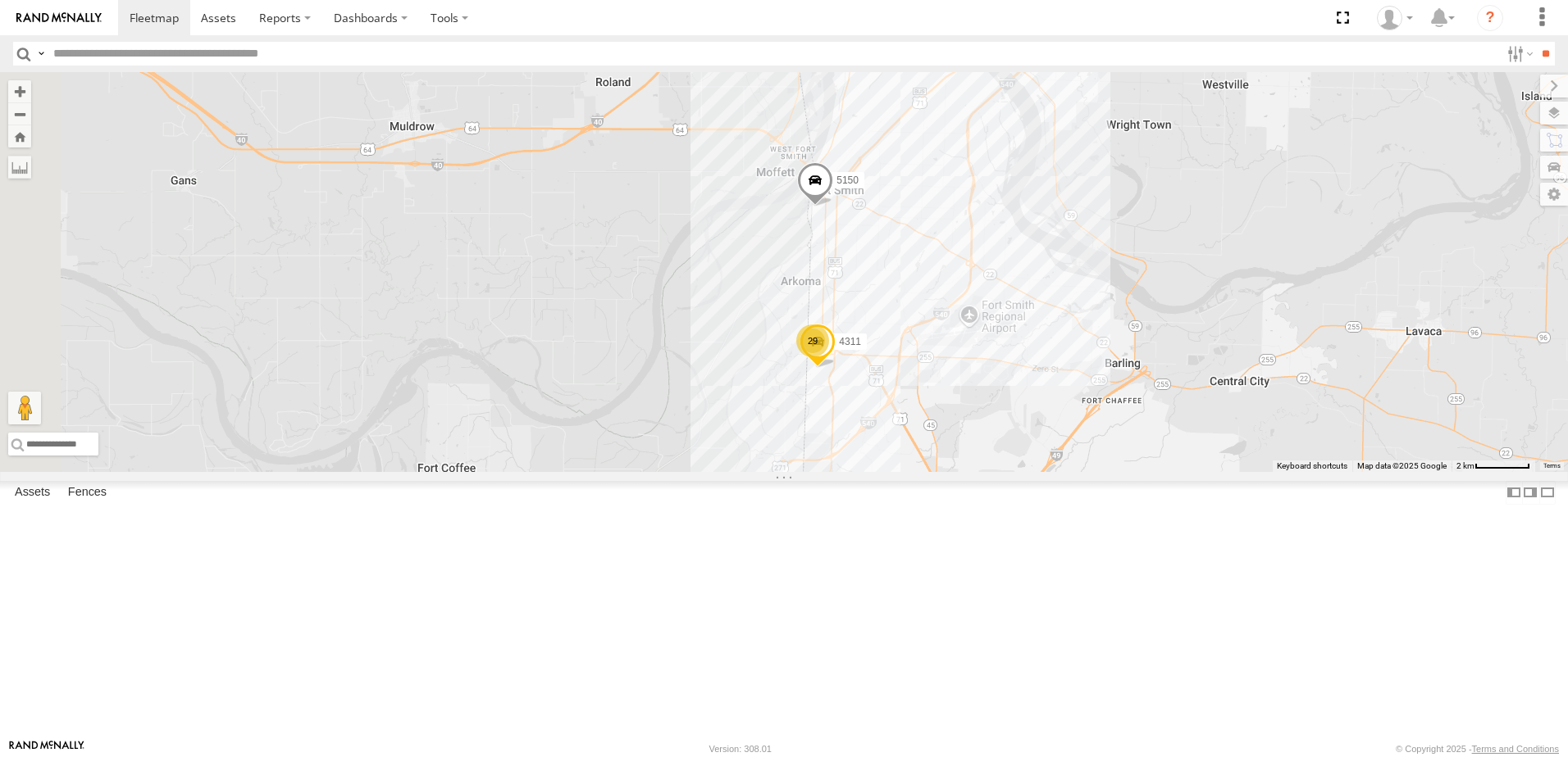
drag, startPoint x: 607, startPoint y: 430, endPoint x: 839, endPoint y: 396, distance: 234.5
click at [837, 396] on div "4311 5150 29 2" at bounding box center [784, 272] width 1568 height 400
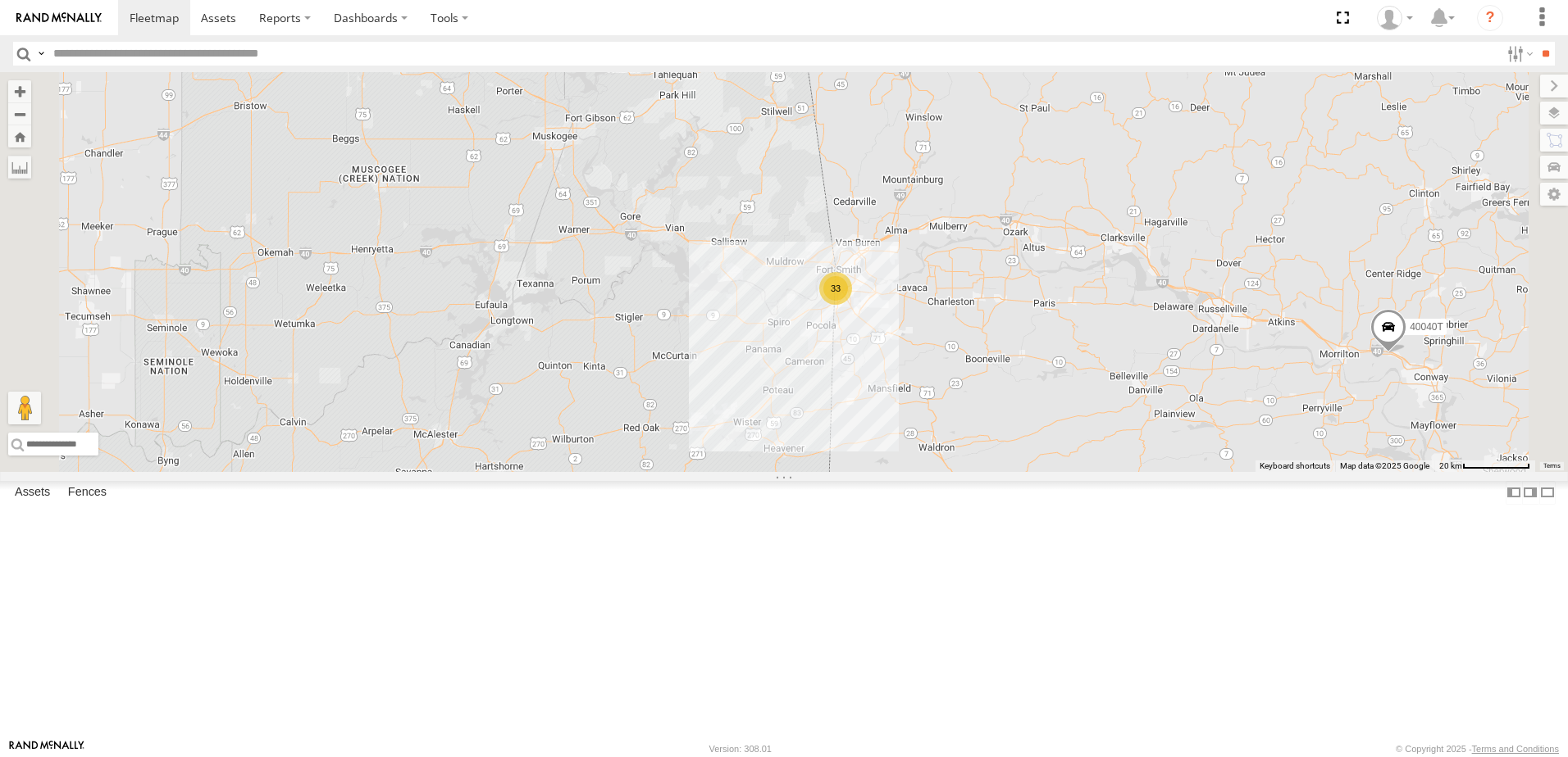
drag, startPoint x: 629, startPoint y: 425, endPoint x: 835, endPoint y: 431, distance: 206.1
click at [835, 431] on div "33 17 5211 40040T T3201 2" at bounding box center [784, 272] width 1568 height 400
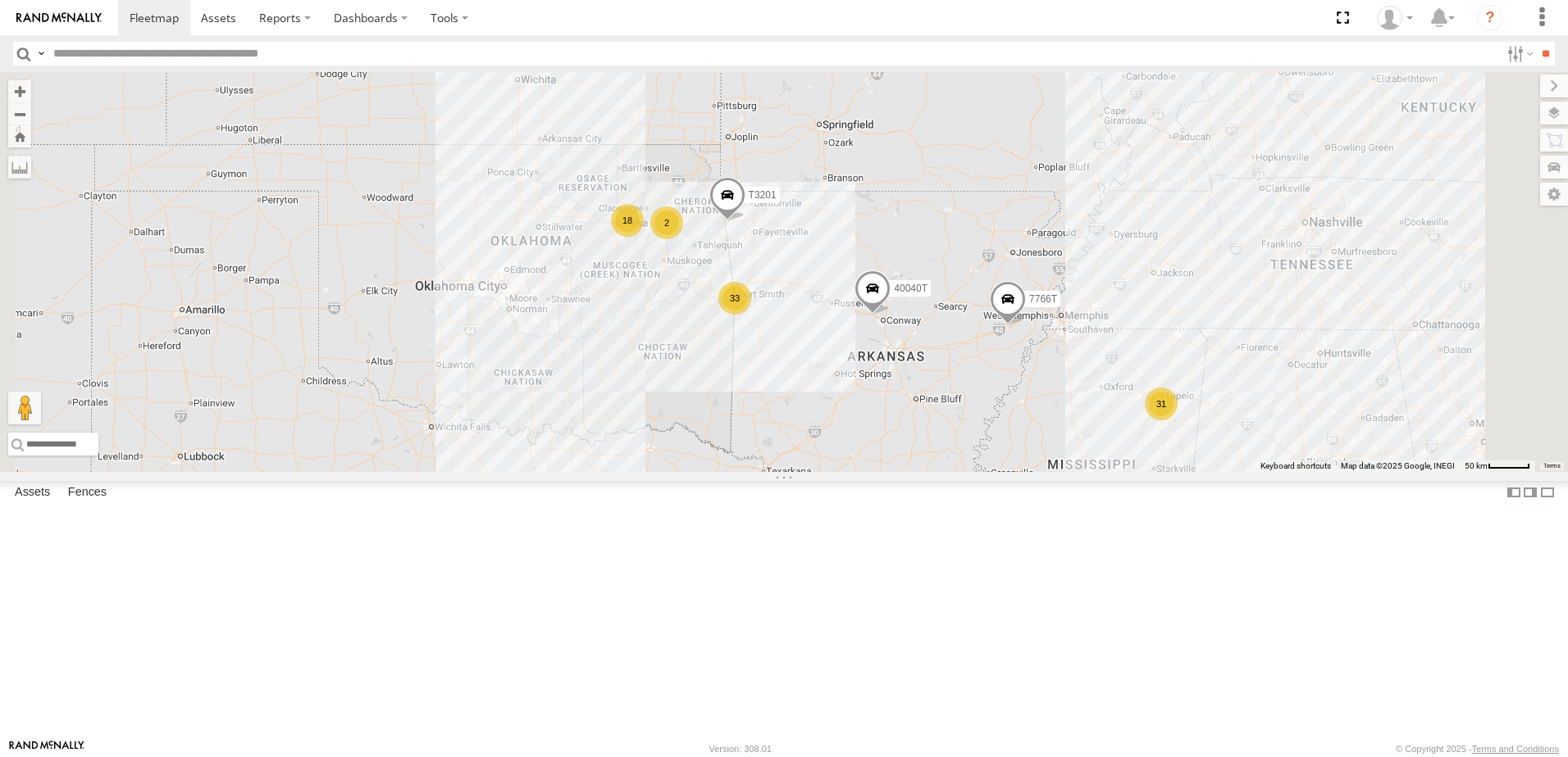
drag, startPoint x: 673, startPoint y: 394, endPoint x: 666, endPoint y: 367, distance: 27.9
click at [666, 367] on div "40040T T3201 33 31 18 T1813 7766T 40087T 2 2 5381-Sold" at bounding box center [784, 272] width 1568 height 400
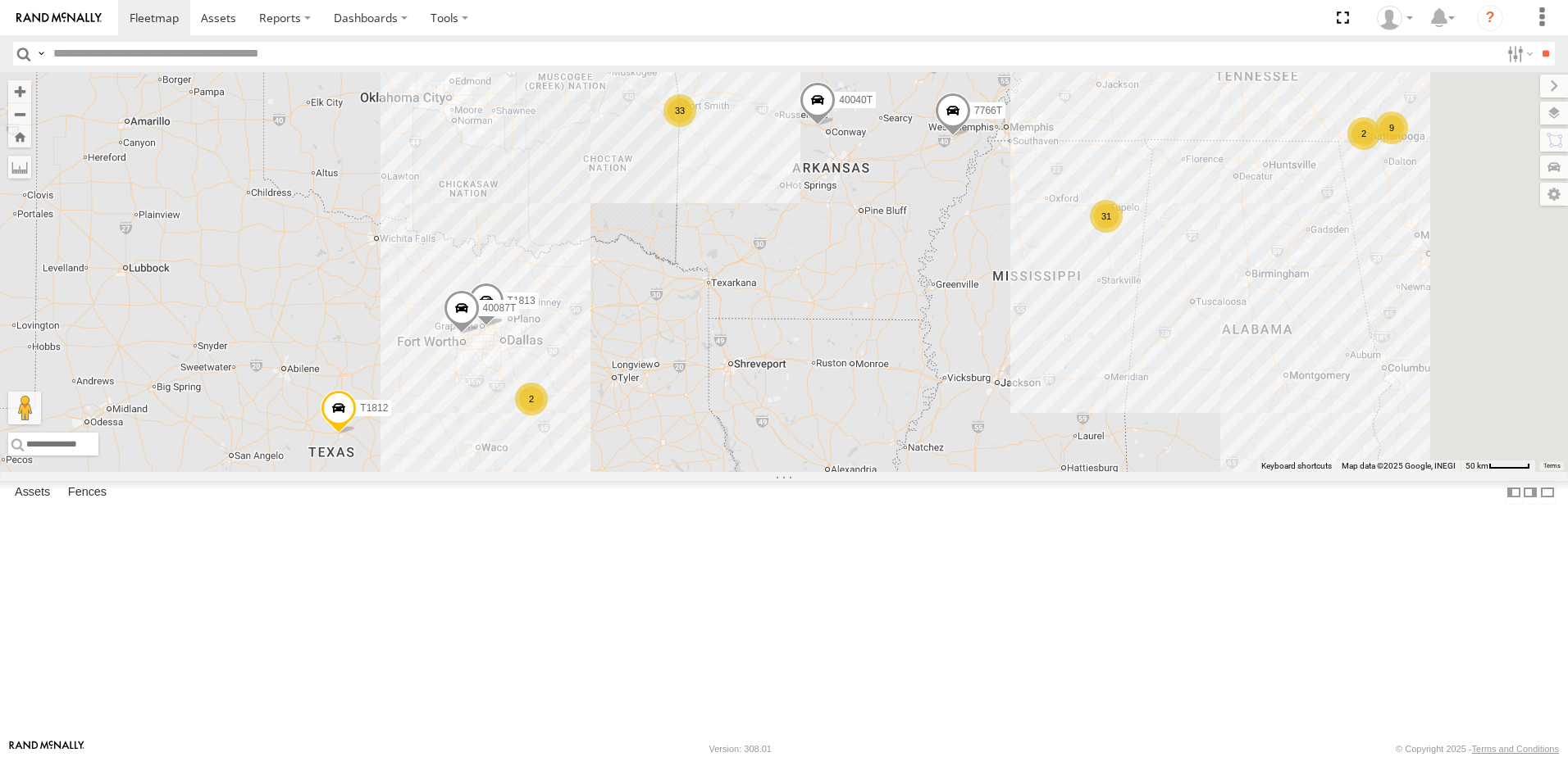
drag, startPoint x: 875, startPoint y: 504, endPoint x: 893, endPoint y: 366, distance: 139.2
click at [895, 366] on div "40040T T3201 33 31 18 T1813 7766T T1812 40087T 2 2 5381-Sold 9 2 T1804" at bounding box center [784, 272] width 1568 height 400
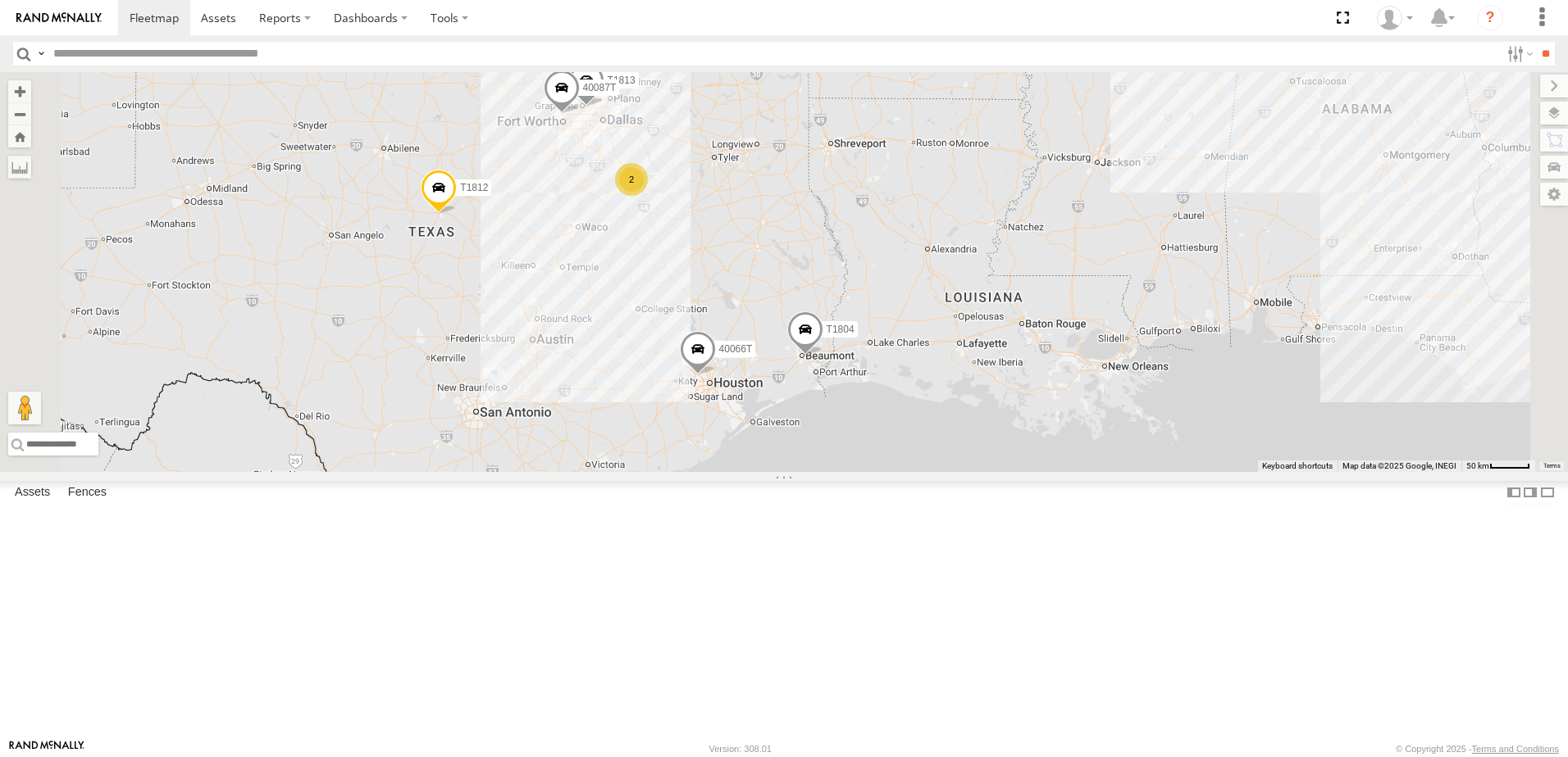
drag, startPoint x: 730, startPoint y: 455, endPoint x: 800, endPoint y: 441, distance: 71.4
click at [800, 441] on div "40040T T3201 33 31 18 T1813 7766T T1812 40087T 2 2 5381-Sold 9 2 40066T T1804" at bounding box center [784, 272] width 1568 height 400
